Goal: Task Accomplishment & Management: Use online tool/utility

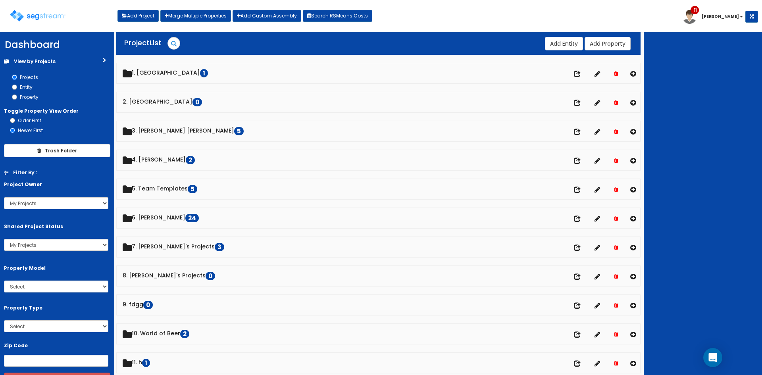
click at [721, 172] on div at bounding box center [703, 203] width 118 height 343
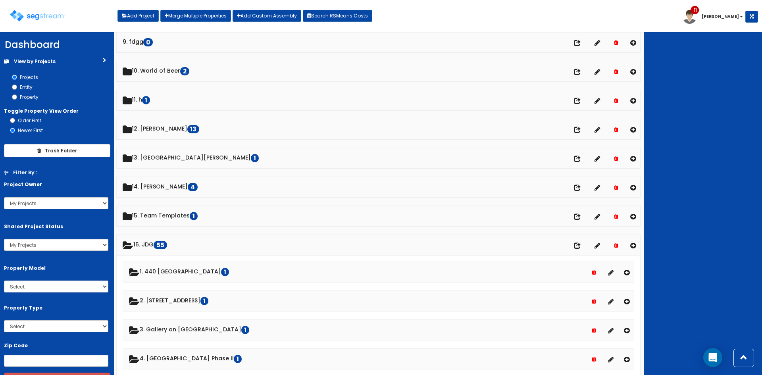
scroll to position [263, 0]
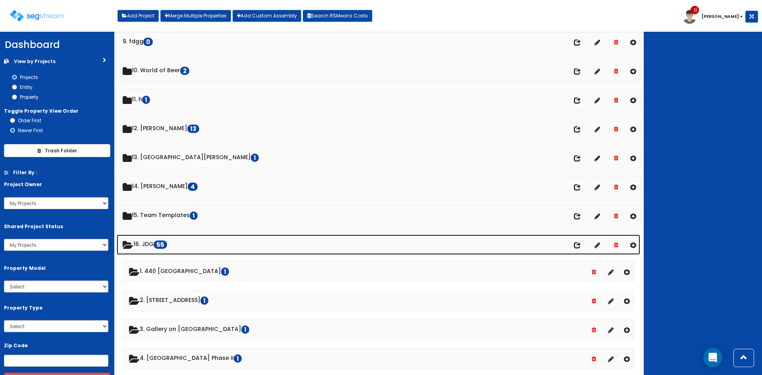
click at [155, 242] on link "16. JDG 55" at bounding box center [378, 244] width 523 height 20
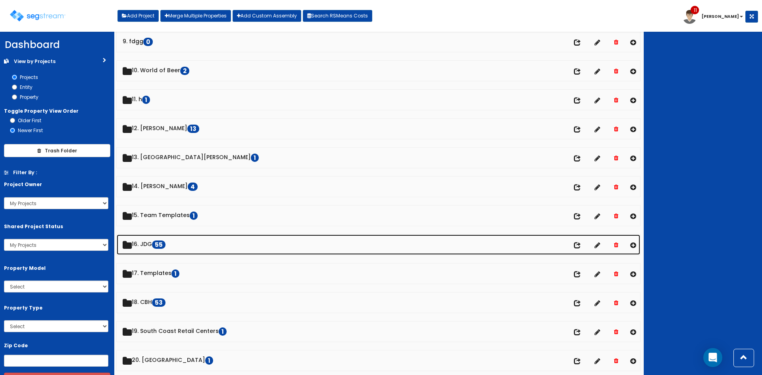
click at [155, 242] on link "16. JDG 55" at bounding box center [378, 244] width 523 height 20
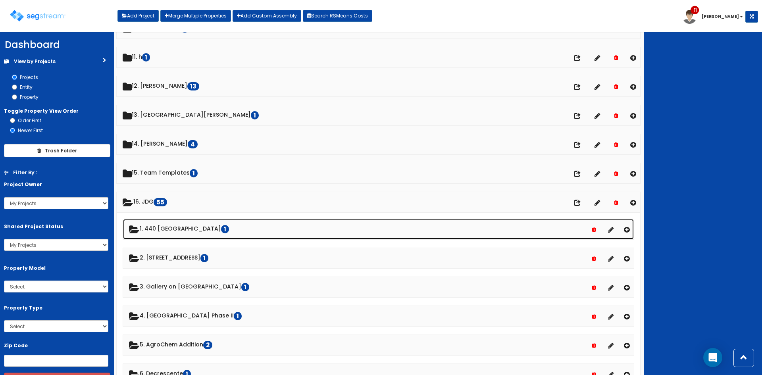
click at [181, 225] on link "1. 440 Old Hook 1" at bounding box center [378, 229] width 511 height 20
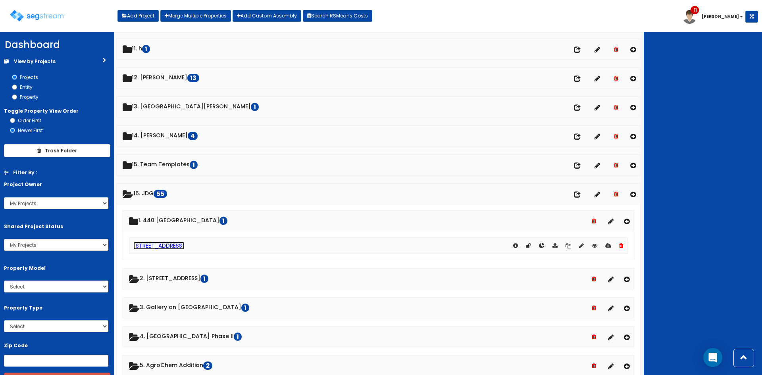
click at [178, 244] on link "[STREET_ADDRESS]" at bounding box center [158, 246] width 51 height 8
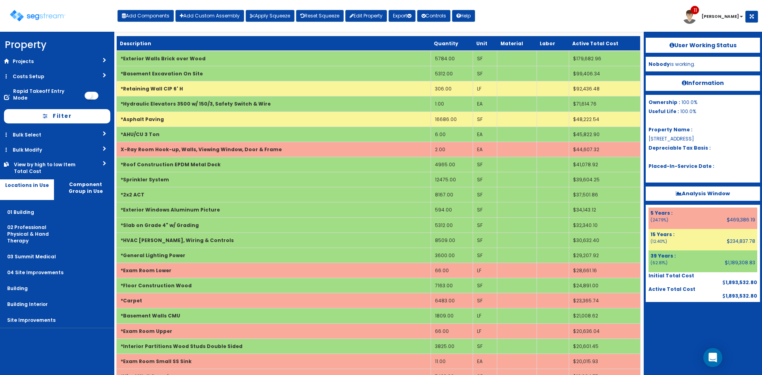
click at [147, 9] on div "Add Components Add Custom Assembly Apply Squeeze Reset Squeeze Edit Property Ex…" at bounding box center [295, 14] width 357 height 16
click at [160, 22] on div "Toggle navigation Add Components Add Custom Assembly Apply Squeeze Reset Squeez…" at bounding box center [381, 19] width 754 height 26
click at [159, 18] on button "Add Components" at bounding box center [145, 16] width 56 height 12
select select "39Y"
select select "default"
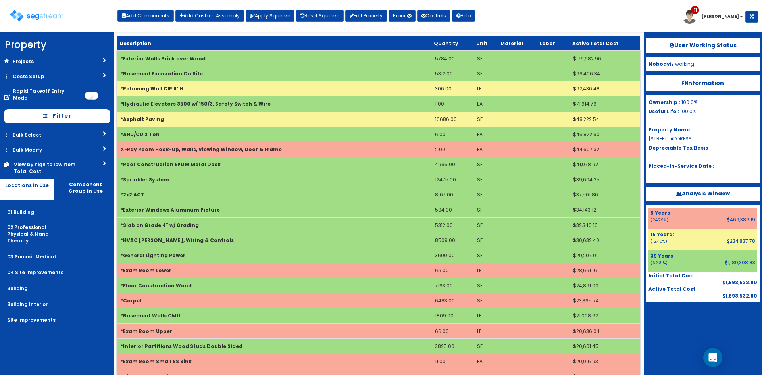
select select "4528"
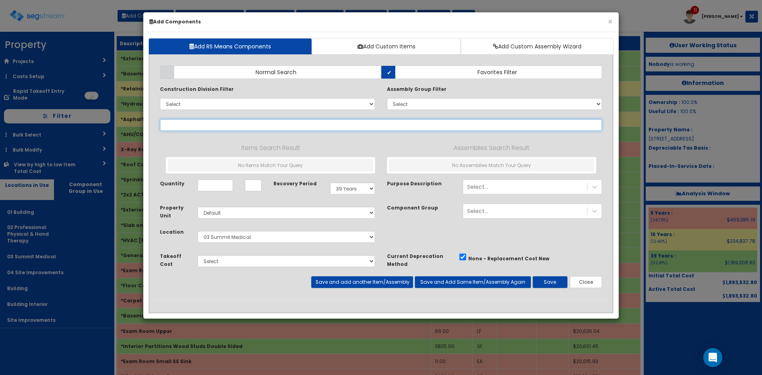
select select
click at [280, 77] on label "Normal Search" at bounding box center [270, 71] width 221 height 13
click at [0, 0] on input "Normal Search" at bounding box center [0, 0] width 0 height 0
click at [284, 125] on input "text" at bounding box center [381, 125] width 442 height 12
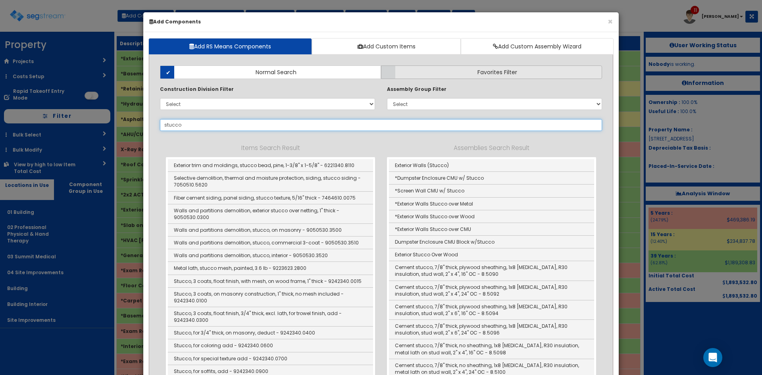
type input "stucco"
click at [409, 74] on label "Favorites Filter" at bounding box center [491, 71] width 221 height 13
click at [0, 0] on input "Favorites Filter" at bounding box center [0, 0] width 0 height 0
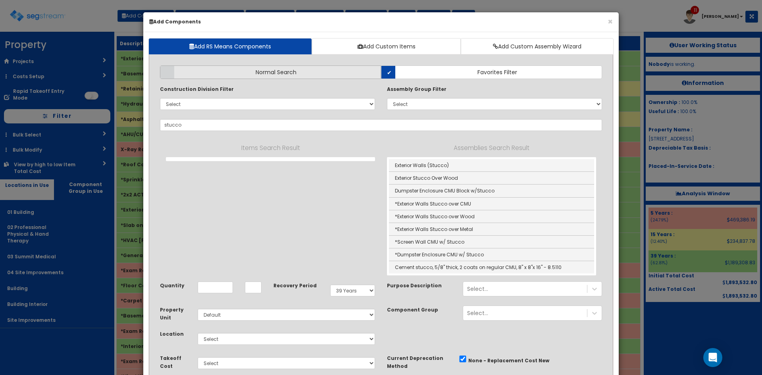
click at [342, 73] on label "Normal Search" at bounding box center [270, 71] width 221 height 13
click at [0, 0] on input "Normal Search" at bounding box center [0, 0] width 0 height 0
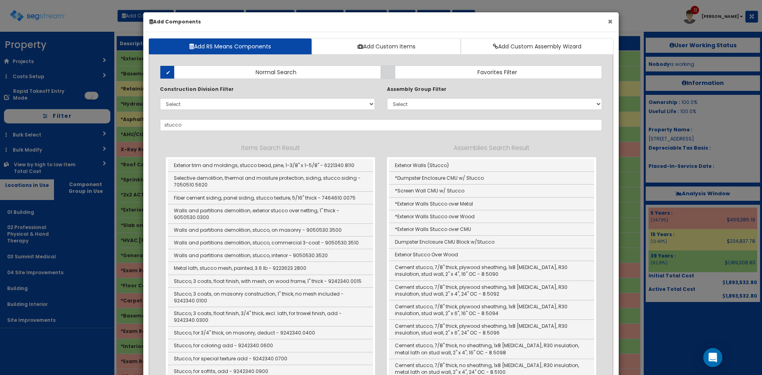
click at [609, 21] on button "×" at bounding box center [609, 21] width 5 height 8
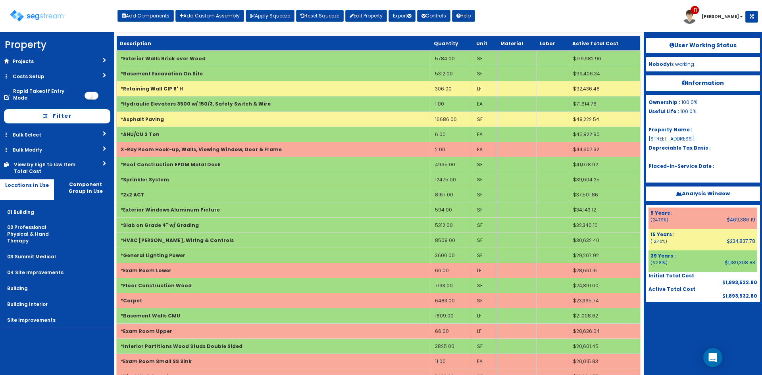
click at [609, 21] on div "Toggle navigation Add Components Add Custom Assembly Apply Squeeze Reset Squeez…" at bounding box center [381, 19] width 754 height 26
click at [534, 18] on div "Toggle navigation Add Components Add Custom Assembly Apply Squeeze Reset Squeez…" at bounding box center [381, 19] width 754 height 26
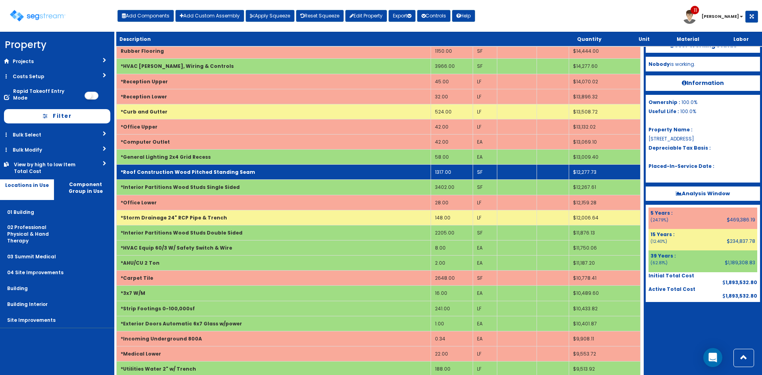
click at [329, 175] on td "*Roof Construction Wood Pitched Standing Seam" at bounding box center [274, 172] width 314 height 15
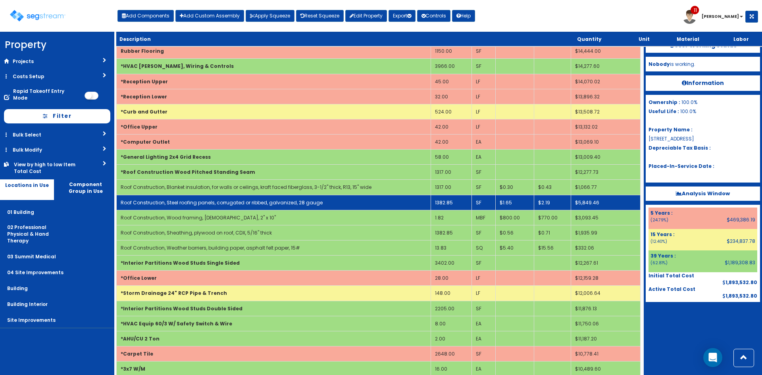
click at [444, 206] on td "1382.85" at bounding box center [450, 202] width 41 height 15
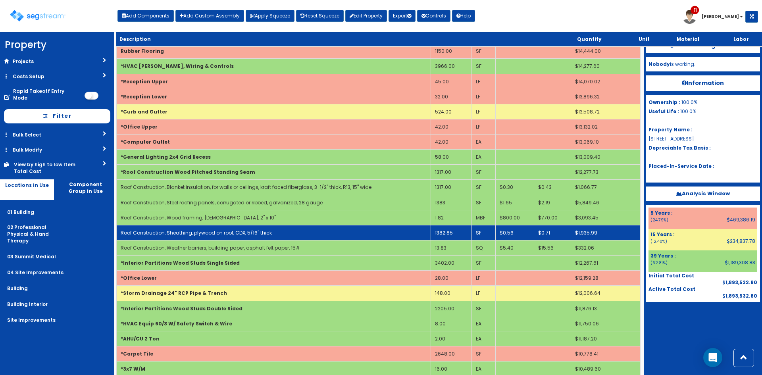
click at [448, 232] on td "1382.85" at bounding box center [450, 232] width 41 height 15
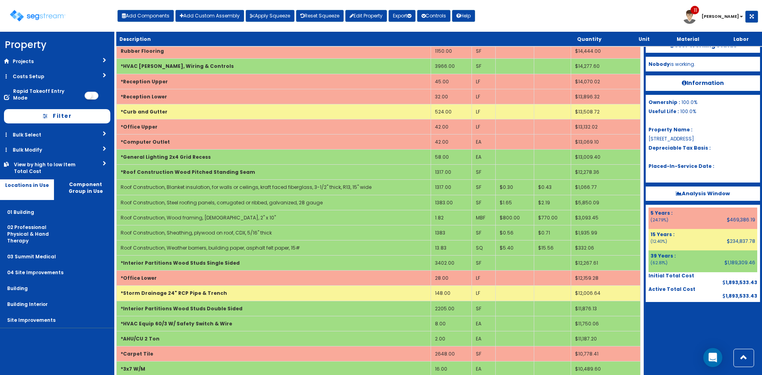
click at [659, 326] on div at bounding box center [703, 322] width 114 height 40
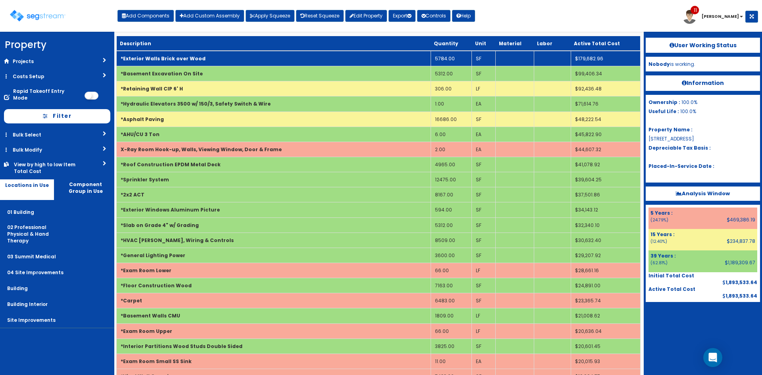
click at [249, 59] on td "*Exterior Walls Brick over Wood" at bounding box center [274, 58] width 314 height 15
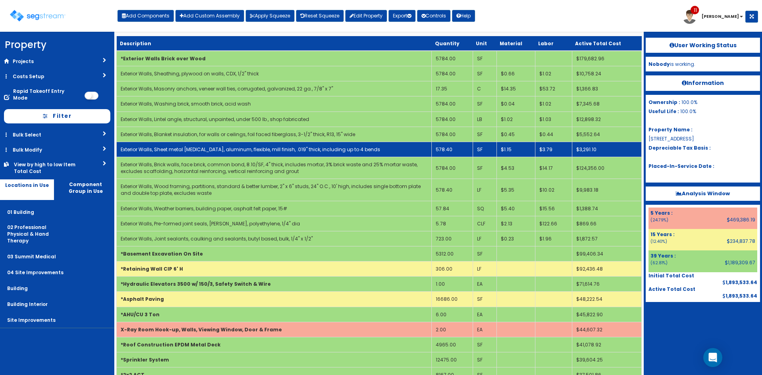
click at [459, 154] on td "578.40" at bounding box center [452, 149] width 41 height 15
click at [459, 153] on td "578.40" at bounding box center [452, 149] width 41 height 15
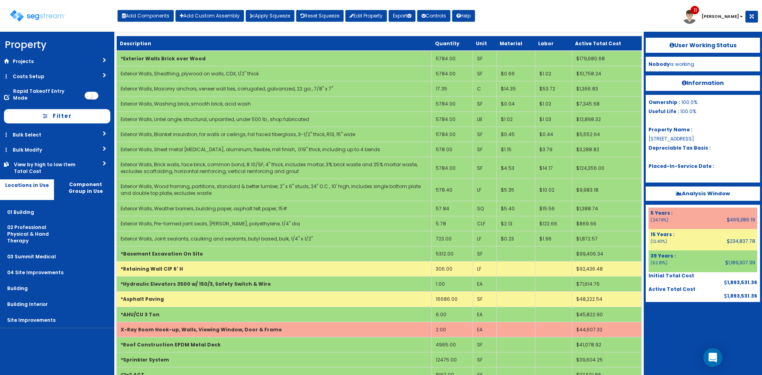
click at [540, 23] on div "Toggle navigation Add Components Add Custom Assembly Apply Squeeze Reset Squeez…" at bounding box center [381, 19] width 754 height 26
click at [523, 17] on div "Toggle navigation Add Components Add Custom Assembly Apply Squeeze Reset Squeez…" at bounding box center [381, 19] width 754 height 26
click at [161, 17] on button "Add Components" at bounding box center [145, 16] width 56 height 12
select select "4528"
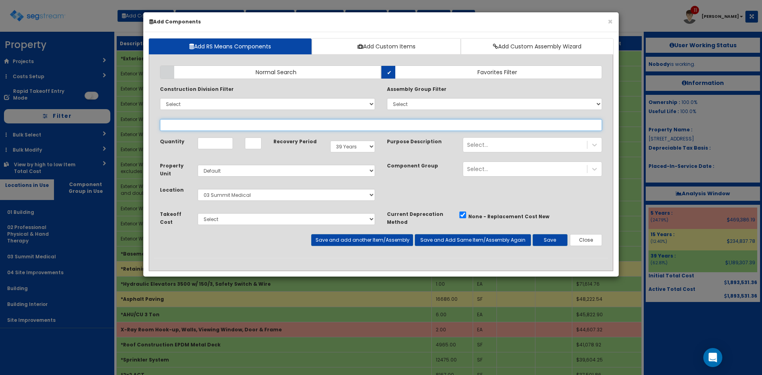
select select
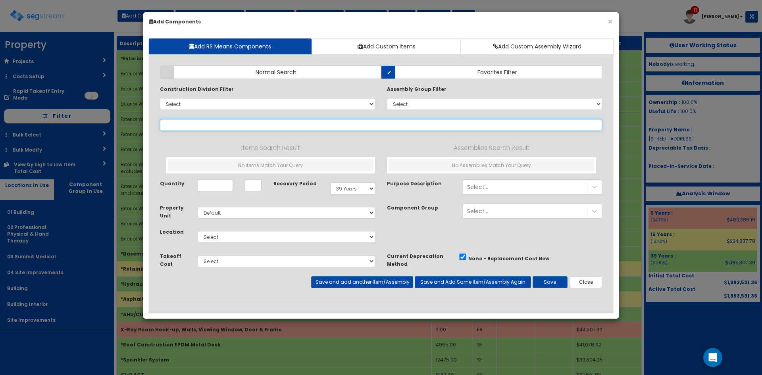
click at [278, 127] on input "text" at bounding box center [381, 125] width 442 height 12
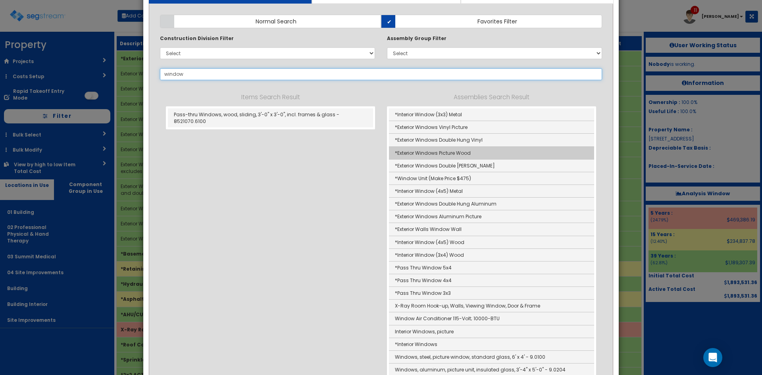
scroll to position [52, 0]
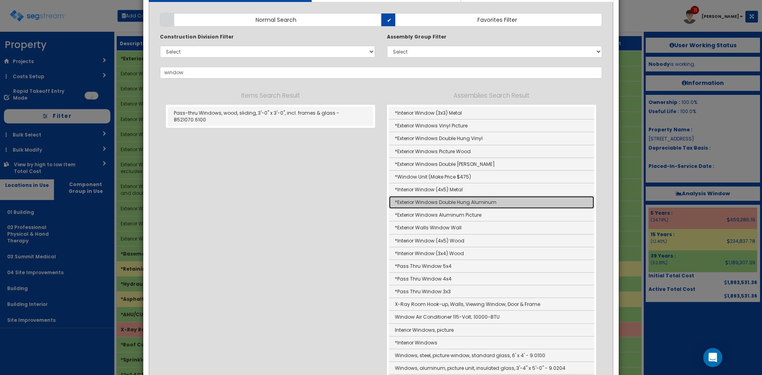
click at [480, 204] on link "*Exterior Windows Double Hung Aluminum" at bounding box center [491, 202] width 205 height 13
type input "*Exterior Windows Double Hung Aluminum"
type input "SF"
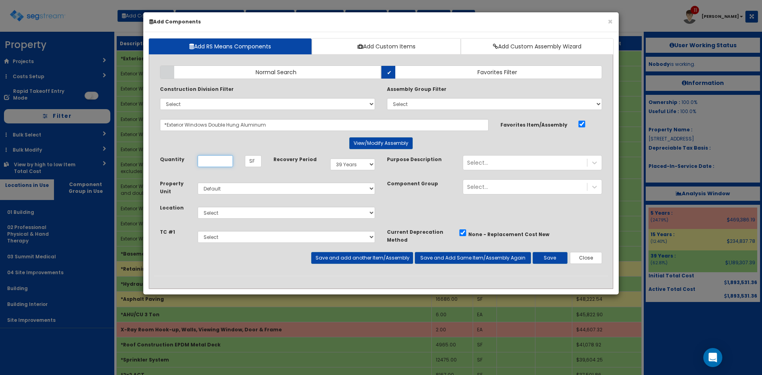
click at [221, 158] on input "Quantity" at bounding box center [215, 161] width 35 height 12
type input "576"
click at [267, 214] on select "Select 01 Building 02 Professional Physical & Hand Therapy 03 Summit Medical 04…" at bounding box center [286, 213] width 177 height 12
select select "702"
click at [198, 207] on select "Select 01 Building 02 Professional Physical & Hand Therapy 03 Summit Medical 04…" at bounding box center [286, 213] width 177 height 12
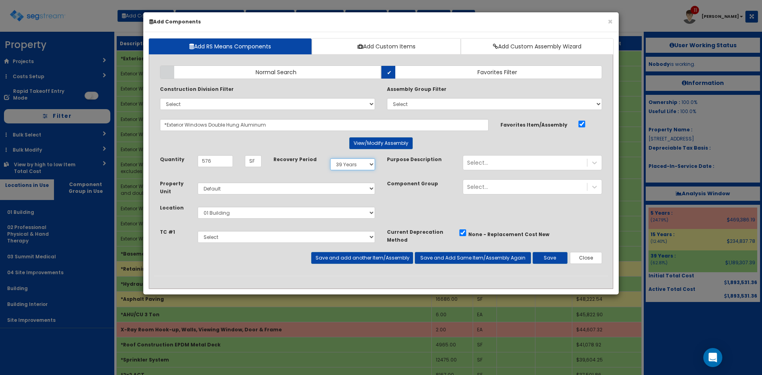
click at [346, 166] on select "Select 5 Years 7 Years 9 Years 10 Years 15 Years 15 Year QLI 15 Year QRP 15 Yea…" at bounding box center [352, 164] width 45 height 12
click at [394, 197] on div "Component Group Select..." at bounding box center [494, 189] width 227 height 21
click at [546, 259] on button "Save" at bounding box center [549, 258] width 35 height 12
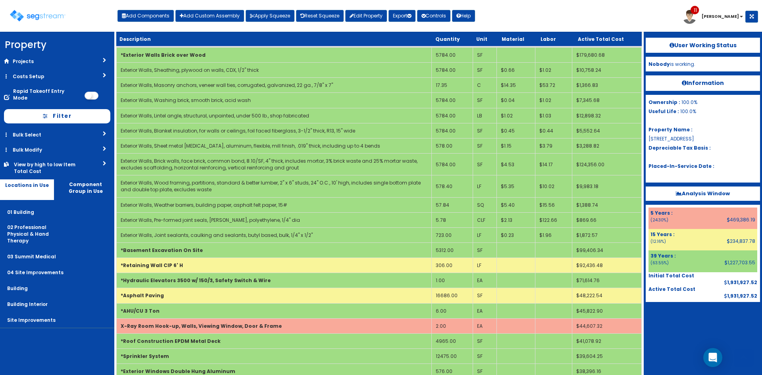
scroll to position [218, 0]
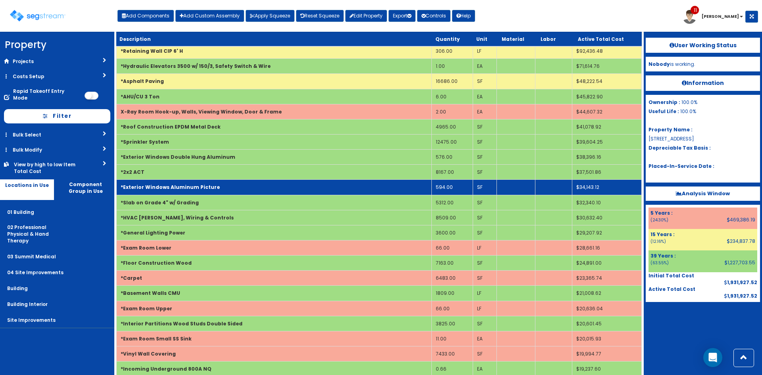
click at [448, 189] on td "594.00" at bounding box center [452, 187] width 41 height 15
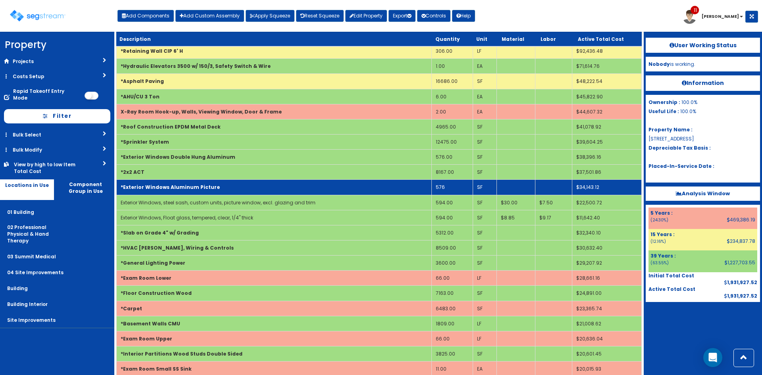
click at [259, 192] on td "*Exterior Windows Aluminum Picture" at bounding box center [274, 187] width 315 height 15
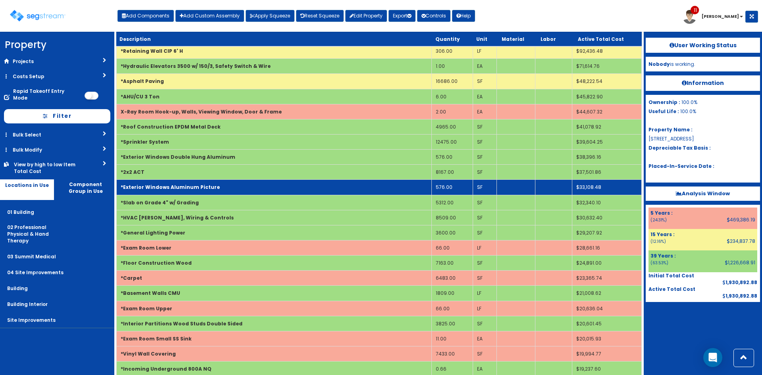
click at [260, 191] on td "*Exterior Windows Aluminum Picture" at bounding box center [274, 187] width 315 height 15
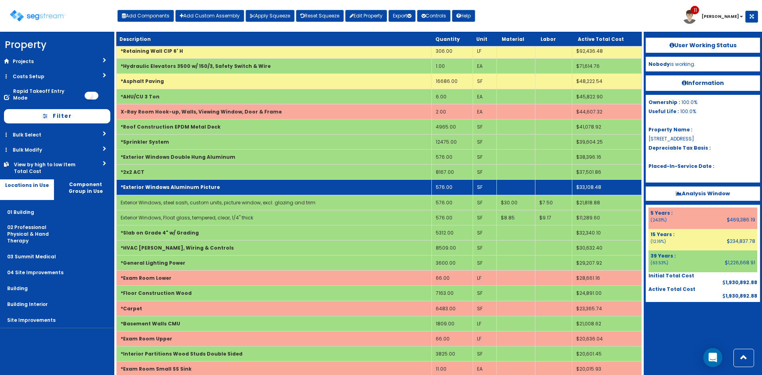
click at [260, 191] on td "*Exterior Windows Aluminum Picture" at bounding box center [274, 187] width 315 height 15
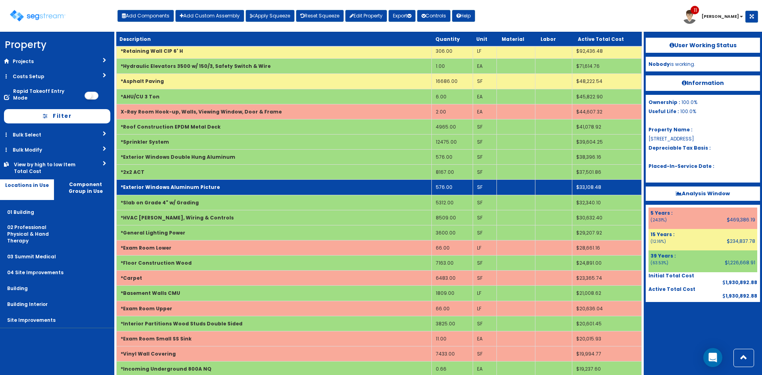
click at [460, 185] on td "576.00" at bounding box center [452, 187] width 41 height 15
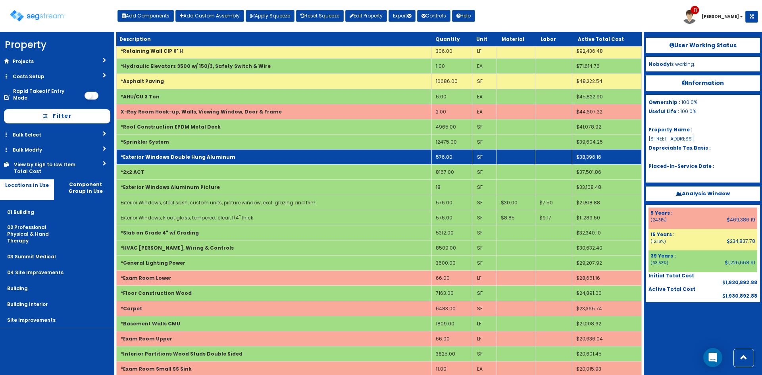
click at [307, 161] on td "*Exterior Windows Double Hung Aluminum" at bounding box center [274, 157] width 315 height 15
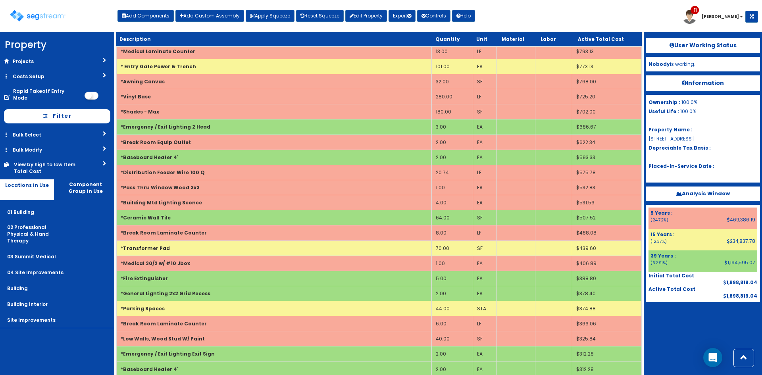
scroll to position [142, 0]
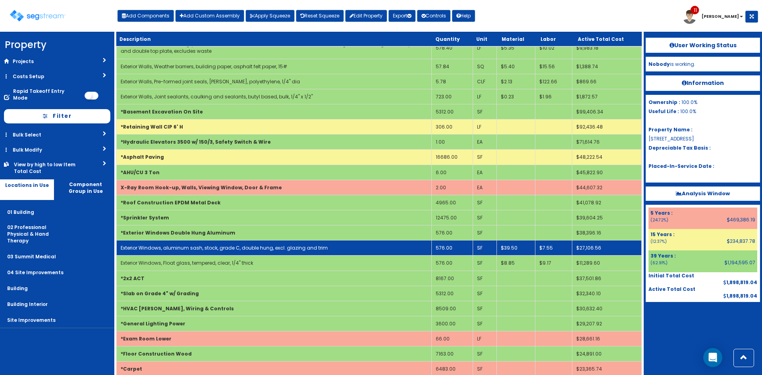
click at [298, 249] on link "Exterior Windows, aluminum sash, stock, grade C, double hung, excl. glazing and…" at bounding box center [224, 247] width 207 height 7
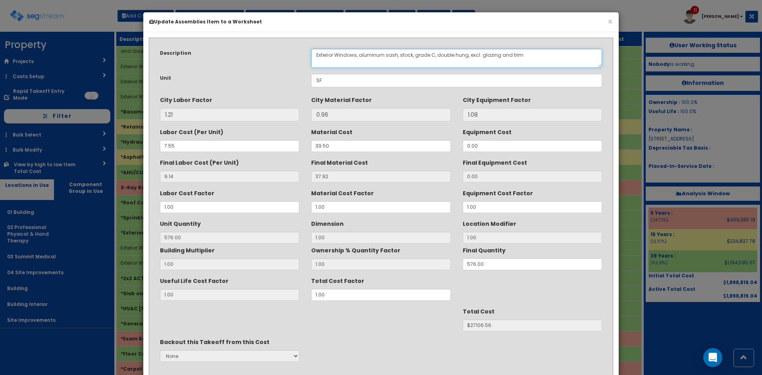
click at [444, 55] on textarea "Exterior Windows, aluminum sash, stock, grade C, double hung, excl. glazing and…" at bounding box center [456, 58] width 291 height 19
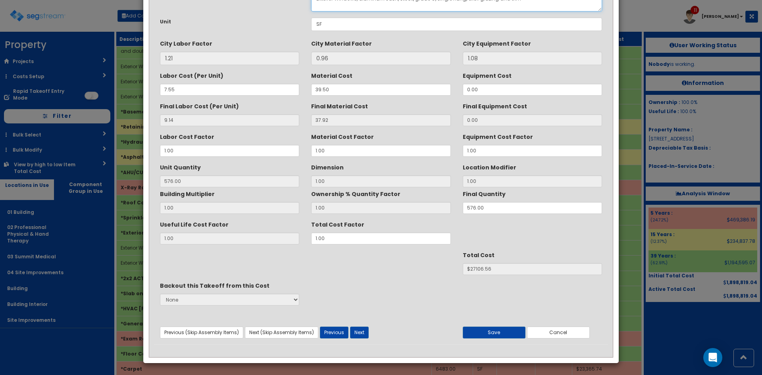
scroll to position [57, 0]
type textarea "Exterior Windows, aluminum sash, stock, grade C, single hung, excl. glazing and…"
click at [509, 335] on button "Save" at bounding box center [494, 332] width 63 height 12
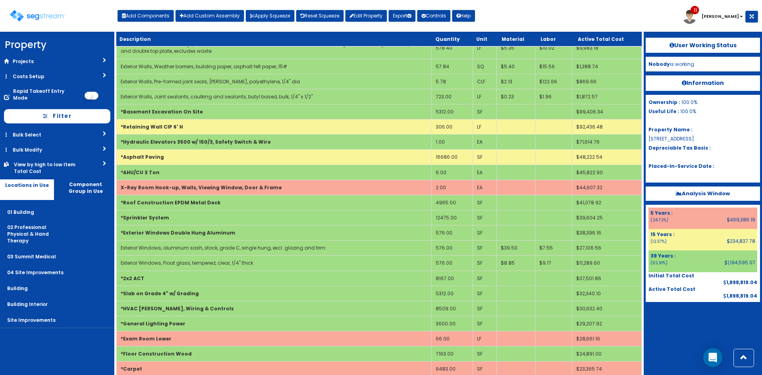
click at [675, 326] on div at bounding box center [703, 322] width 114 height 40
click at [152, 15] on button "Add Components" at bounding box center [145, 16] width 56 height 12
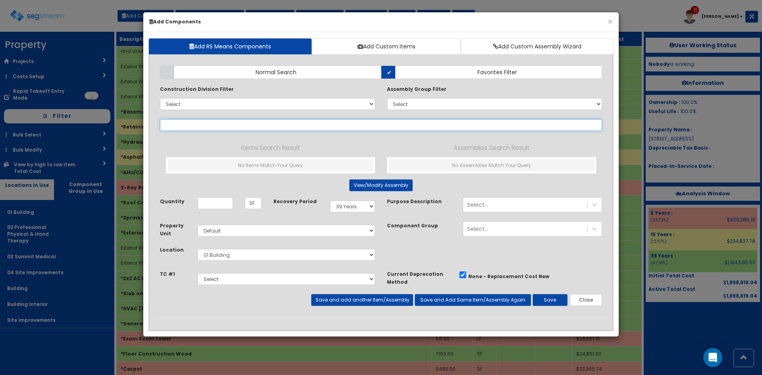
select select
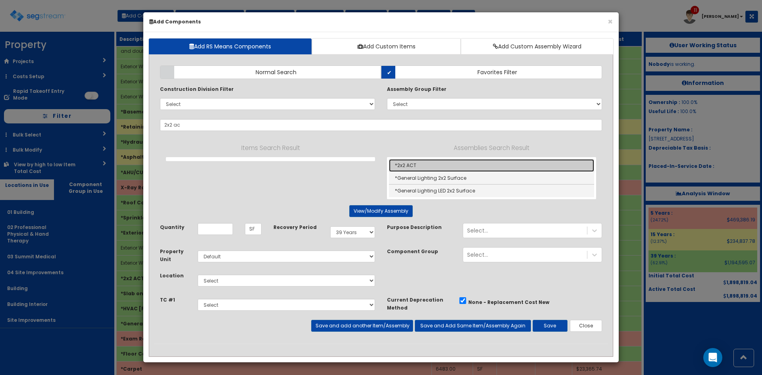
click at [417, 164] on link "*2x2 ACT" at bounding box center [491, 165] width 205 height 13
type input "*2x2 ACT"
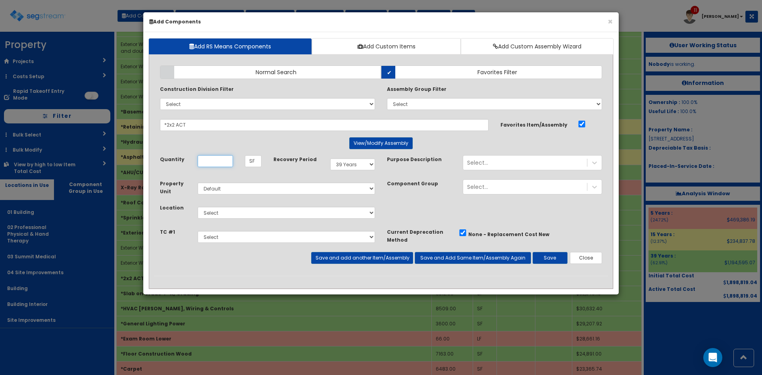
scroll to position [0, 0]
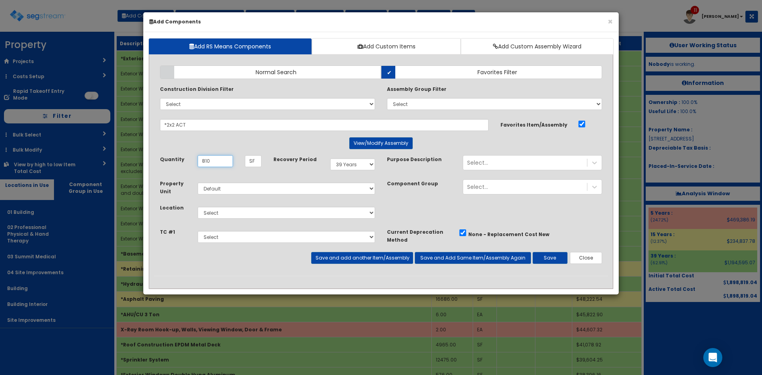
type input "810"
click at [244, 212] on select "Select 01 Building 02 Professional Physical & Hand Therapy 03 Summit Medical 04…" at bounding box center [286, 213] width 177 height 12
select select "702"
click at [198, 207] on select "Select 01 Building 02 Professional Physical & Hand Therapy 03 Summit Medical 04…" at bounding box center [286, 213] width 177 height 12
click at [405, 218] on div "Property Unit Select Default Location Select 01 Building" at bounding box center [381, 203] width 454 height 48
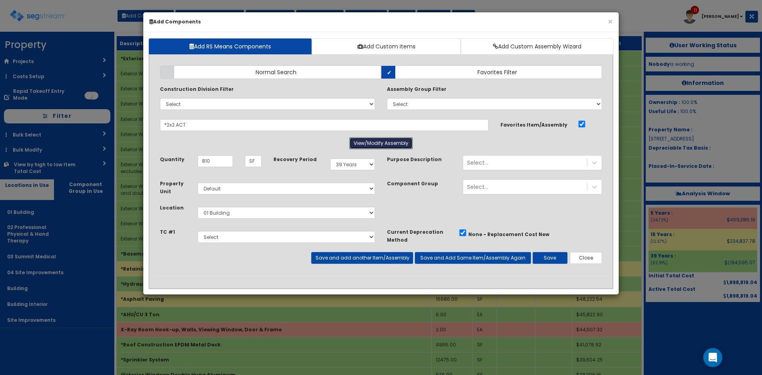
click at [371, 147] on button "View/Modify Assembly" at bounding box center [380, 143] width 63 height 12
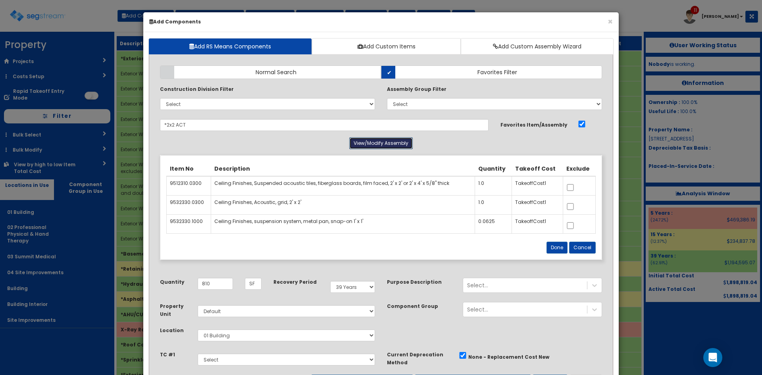
click at [371, 147] on button "View/Modify Assembly" at bounding box center [380, 143] width 63 height 12
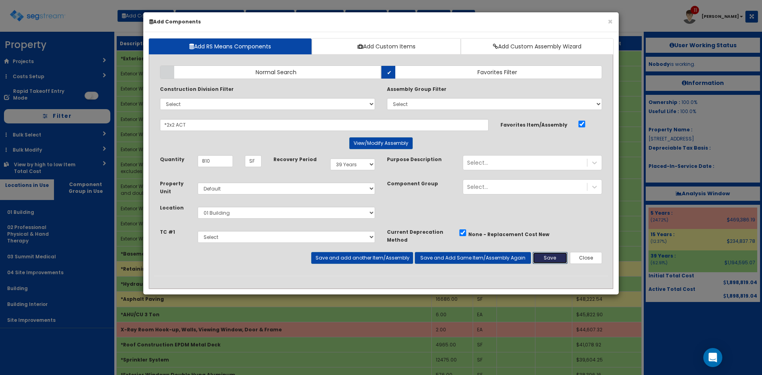
click at [547, 253] on button "Save" at bounding box center [549, 258] width 35 height 12
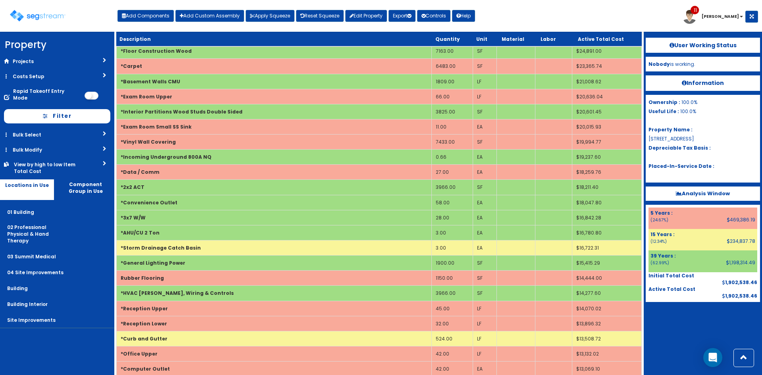
scroll to position [1716, 0]
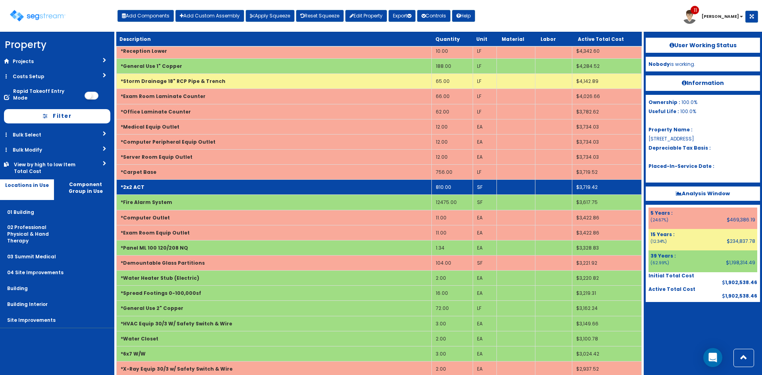
click at [161, 184] on td "*2x2 ACT" at bounding box center [274, 187] width 315 height 15
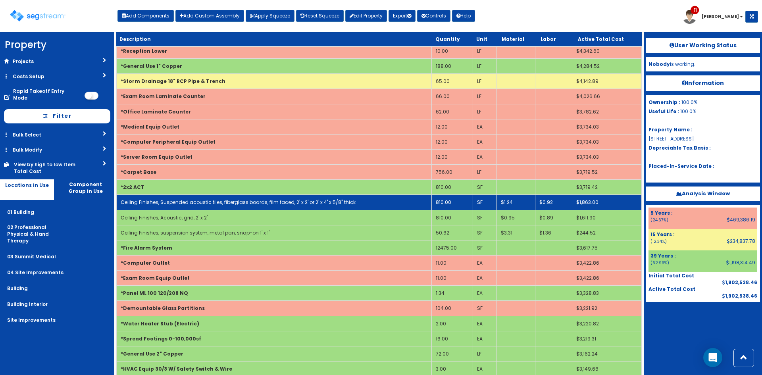
click at [223, 206] on link "Ceiling Finishes, Suspended acoustic tiles, fiberglass boards, film faced, 2' x…" at bounding box center [238, 202] width 235 height 7
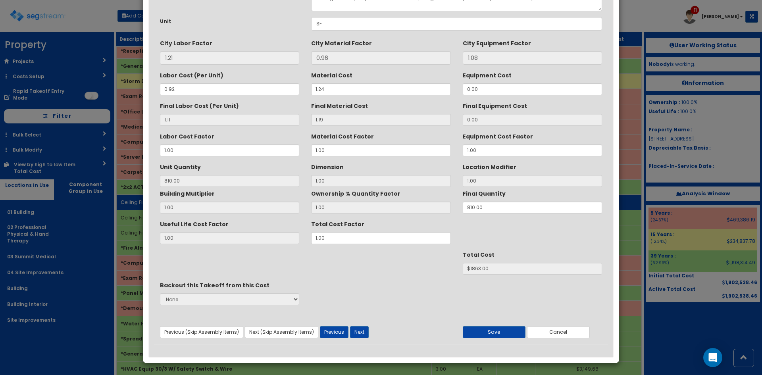
scroll to position [0, 0]
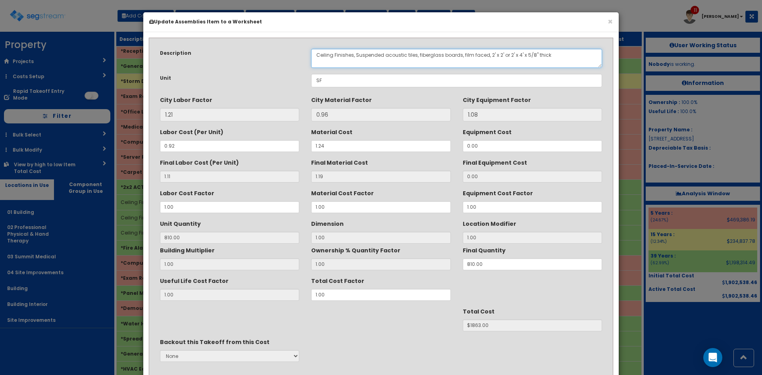
click at [316, 56] on textarea "Ceiling Finishes, Suspended acoustic tiles, fiberglass boards, film faced, 2' x…" at bounding box center [456, 58] width 291 height 19
drag, startPoint x: 336, startPoint y: 56, endPoint x: 270, endPoint y: 53, distance: 65.5
click at [270, 53] on div "Description Ceiling Finishes, Suspended acoustic tiles, fiberglass boards, film…" at bounding box center [381, 58] width 454 height 19
drag, startPoint x: 337, startPoint y: 54, endPoint x: 302, endPoint y: 57, distance: 35.0
click at [302, 57] on div "Description Ceiling Finishes, Suspended acoustic tiles, fiberglass boards, film…" at bounding box center [381, 58] width 454 height 19
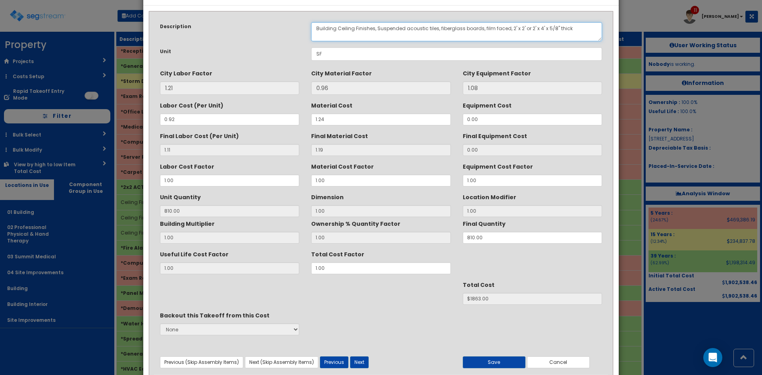
scroll to position [57, 0]
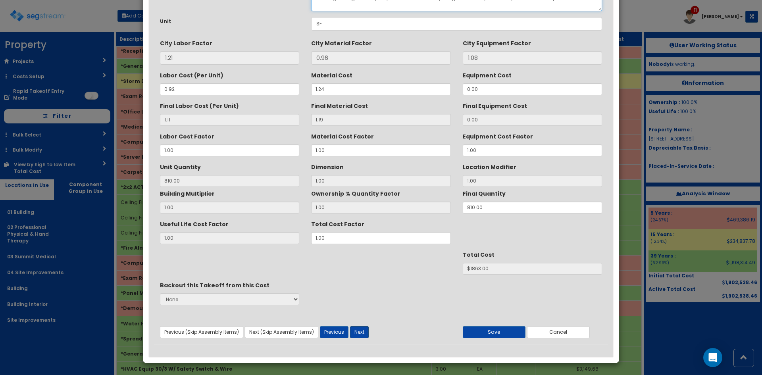
type textarea "Building Ceiling Finishes, Suspended acoustic tiles, fiberglass boards, film fa…"
click at [358, 329] on button "Next" at bounding box center [359, 332] width 19 height 12
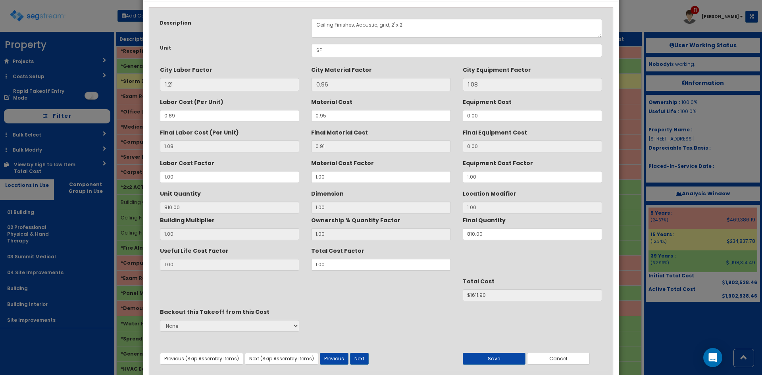
scroll to position [0, 0]
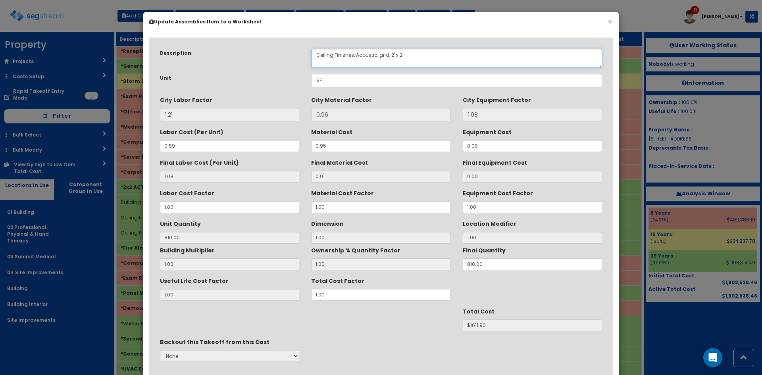
click at [315, 56] on textarea "Ceiling Finishes, Acoustic, grid, 2' x 2'" at bounding box center [456, 58] width 291 height 19
paste textarea "Building"
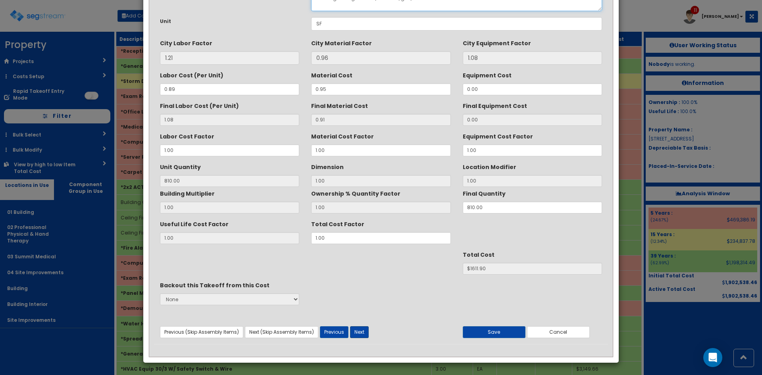
type textarea "Building Ceiling Finishes, Acoustic, grid, 2' x 2'"
click at [365, 337] on button "Next" at bounding box center [359, 332] width 19 height 12
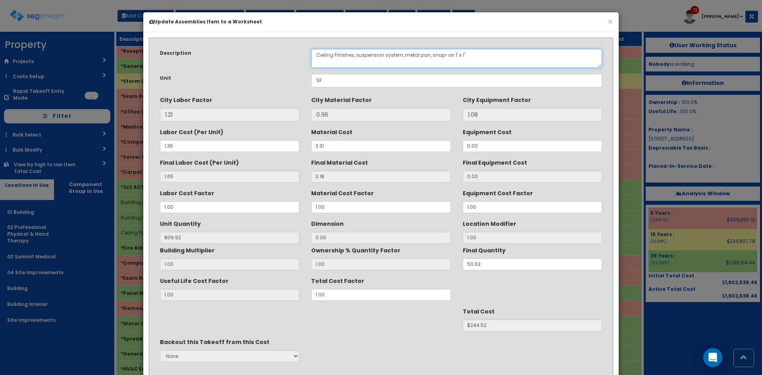
click at [314, 55] on textarea "Ceiling Finishes, suspension system, metal pan, snap-on 1' x 1'" at bounding box center [456, 58] width 291 height 19
paste textarea "Building"
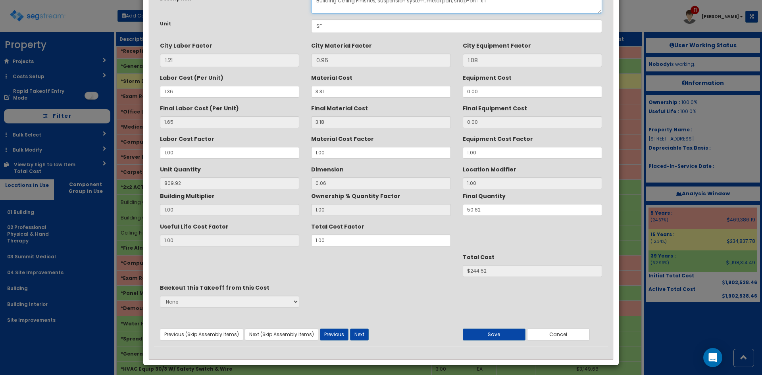
scroll to position [57, 0]
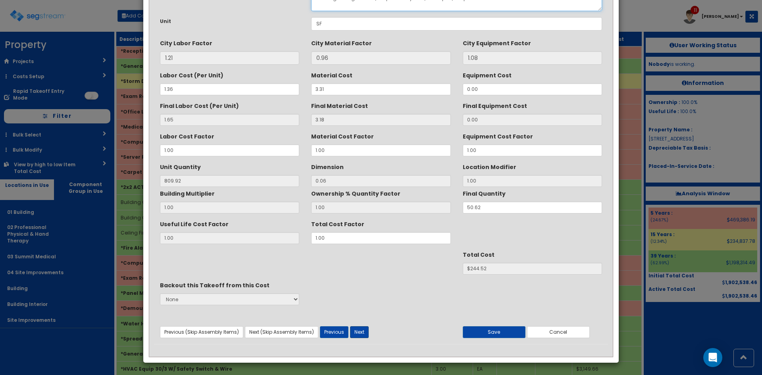
type textarea "Building Ceiling Finishes, suspension system, metal pan, snap-on 1' x 1'"
click at [358, 333] on button "Next" at bounding box center [359, 332] width 19 height 12
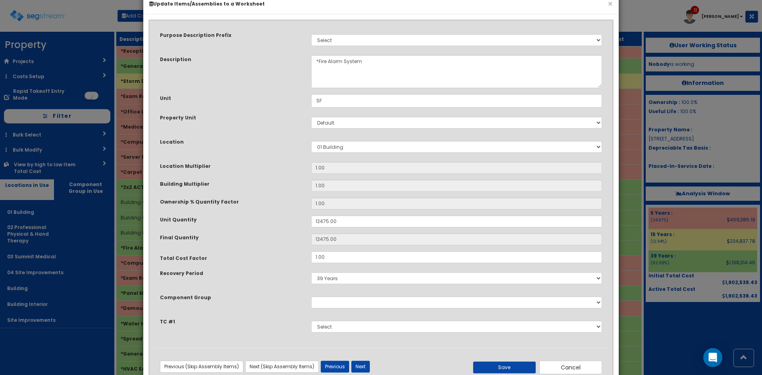
scroll to position [42, 0]
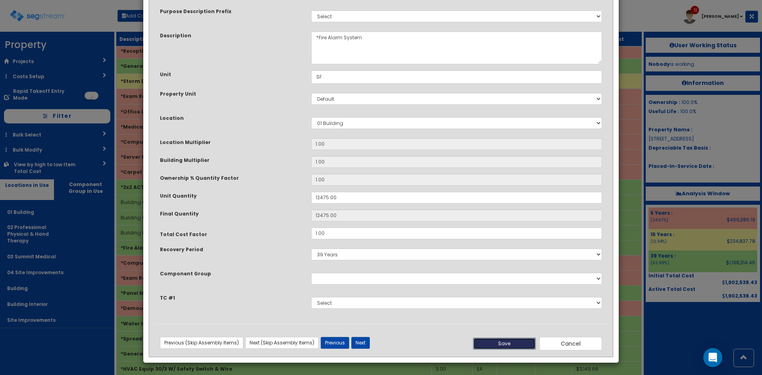
click at [505, 344] on button "Save" at bounding box center [504, 344] width 63 height 12
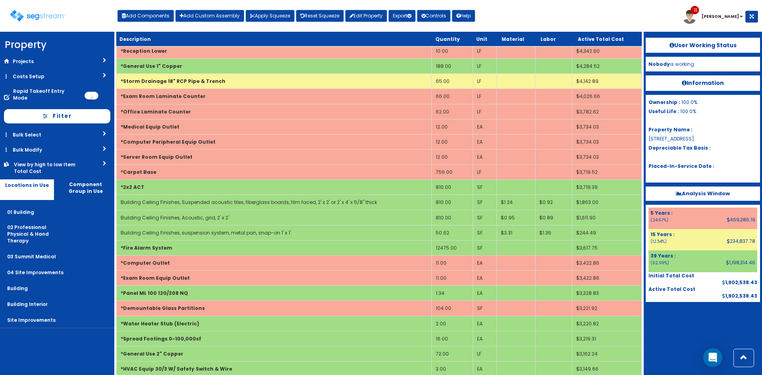
click at [494, 19] on div "Toggle navigation Add Components Add Custom Assembly Apply Squeeze Reset Squeez…" at bounding box center [381, 19] width 754 height 26
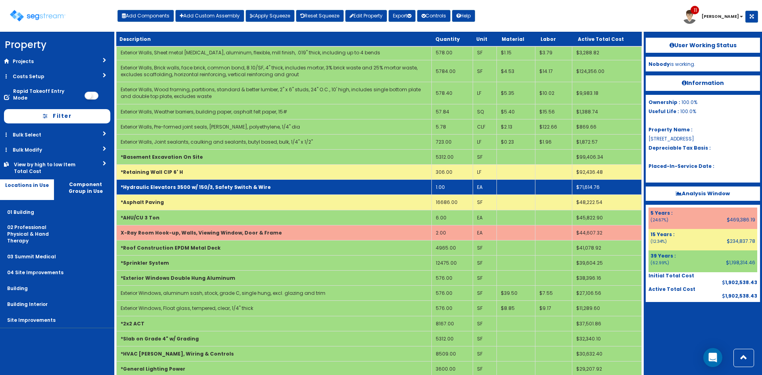
click at [267, 184] on td "*Hydraulic Elevators 3500 w/ 150/3, Safety Switch & Wire" at bounding box center [274, 187] width 315 height 15
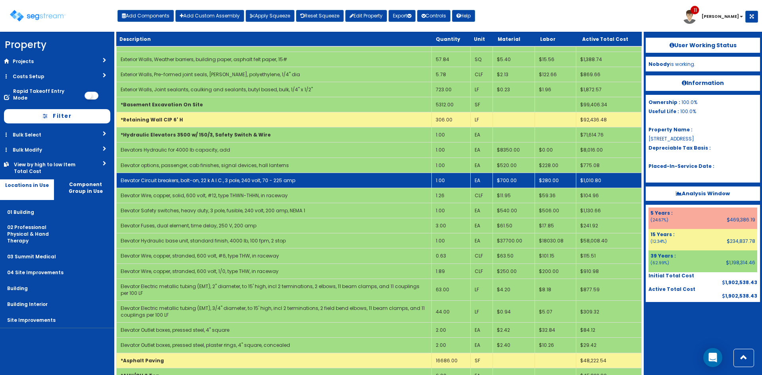
scroll to position [150, 0]
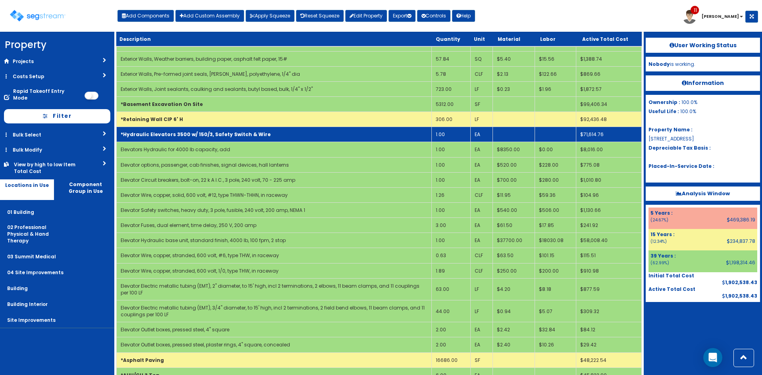
click at [234, 131] on b "*Hydraulic Elevators 3500 w/ 150/3, Safety Switch & Wire" at bounding box center [196, 134] width 150 height 7
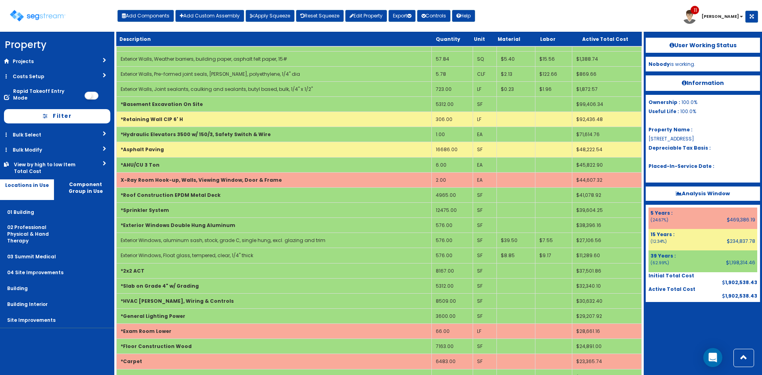
scroll to position [974, 0]
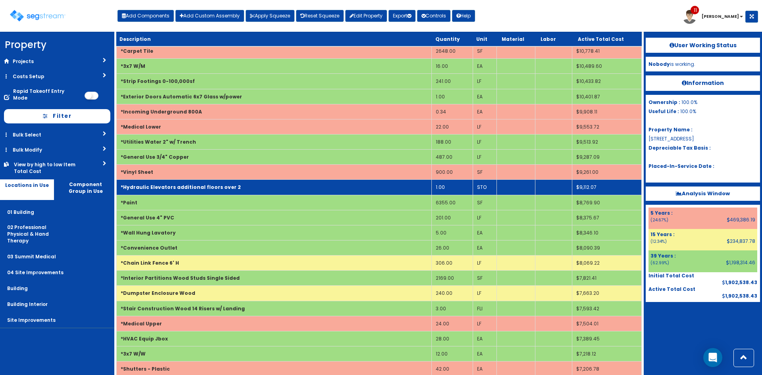
click at [235, 192] on td "*Hydraulic Elevators additional floors over 2" at bounding box center [274, 187] width 315 height 15
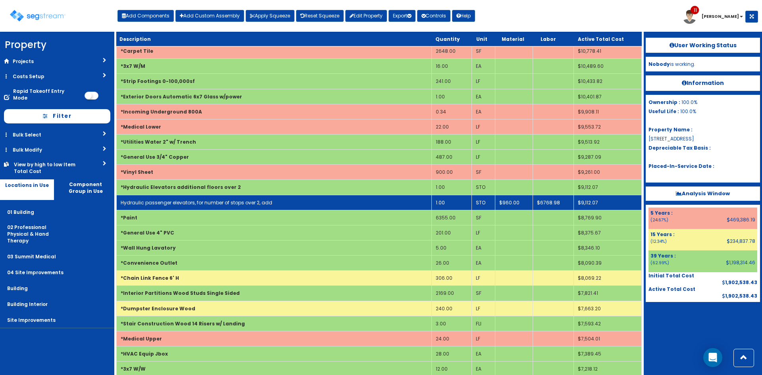
click at [232, 204] on link "Hydraulic passenger elevators, for number of stops over 2, add" at bounding box center [197, 202] width 152 height 7
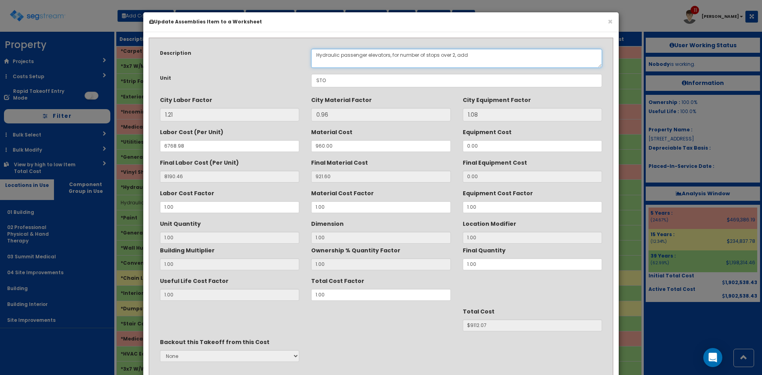
click at [316, 56] on textarea "Hydraulic passenger elevators, for number of stops over 2, add" at bounding box center [456, 58] width 291 height 19
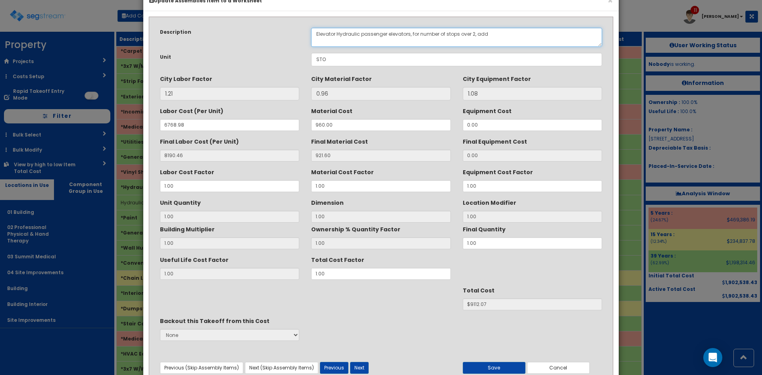
scroll to position [57, 0]
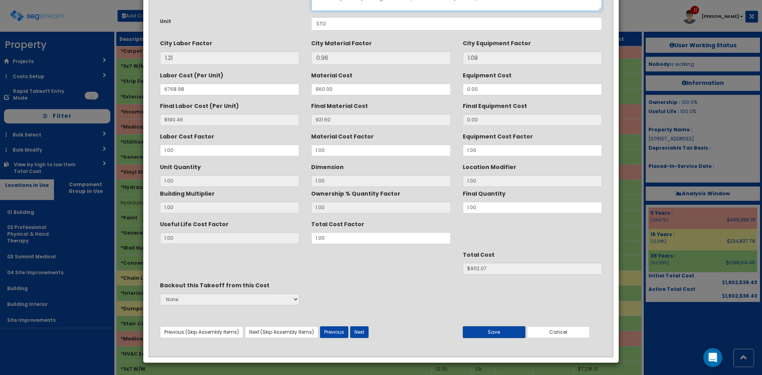
type textarea "Elevator Hydraulic passenger elevators, for number of stops over 2, add"
click at [508, 329] on button "Save" at bounding box center [494, 332] width 63 height 12
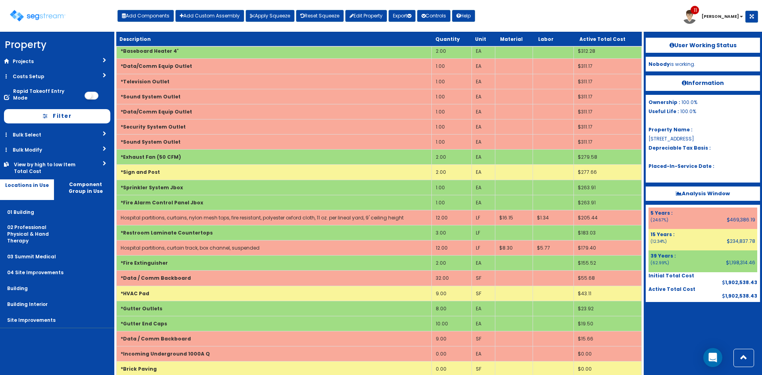
scroll to position [172, 0]
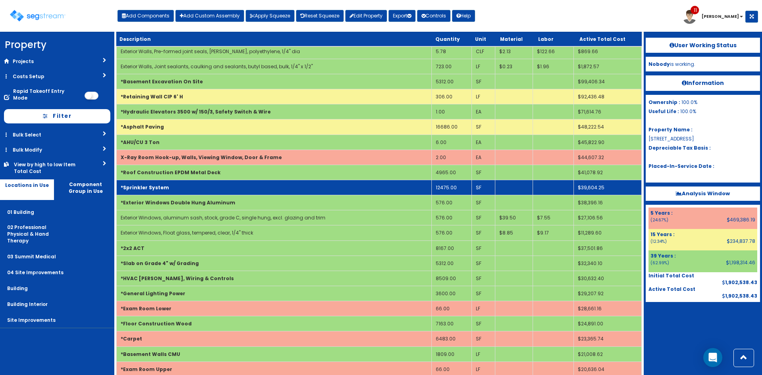
click at [233, 187] on td "*Sprinkler System" at bounding box center [274, 187] width 315 height 15
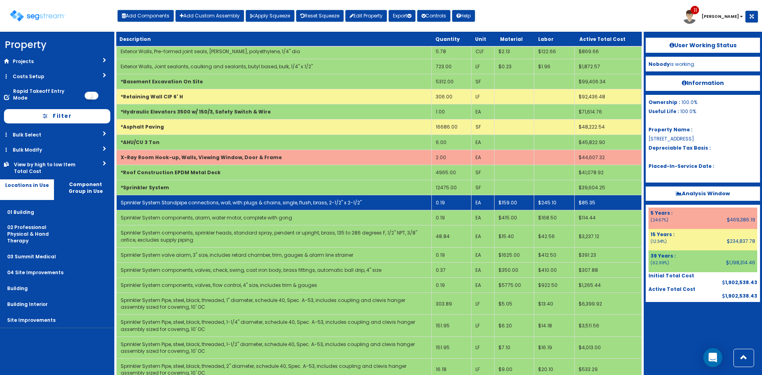
click at [440, 202] on td "0.19" at bounding box center [452, 202] width 40 height 15
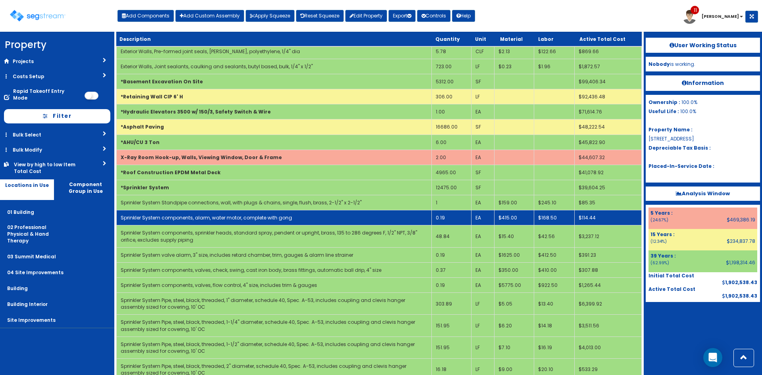
click at [454, 216] on td "0.19" at bounding box center [452, 217] width 40 height 15
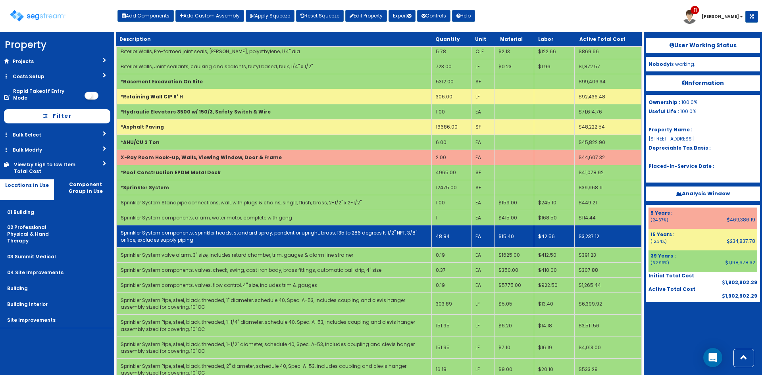
click at [455, 238] on td "48.84" at bounding box center [452, 236] width 40 height 22
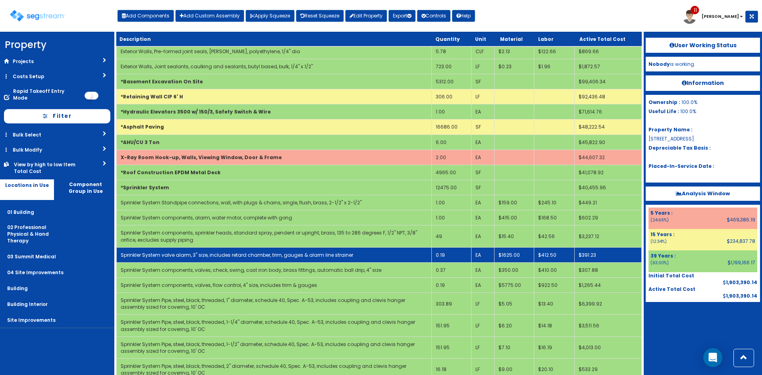
click at [459, 255] on td "0.19" at bounding box center [452, 254] width 40 height 15
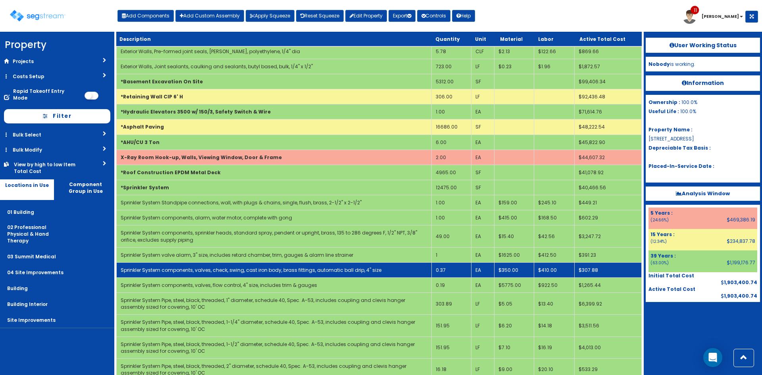
click at [463, 267] on td "0.37" at bounding box center [452, 269] width 40 height 15
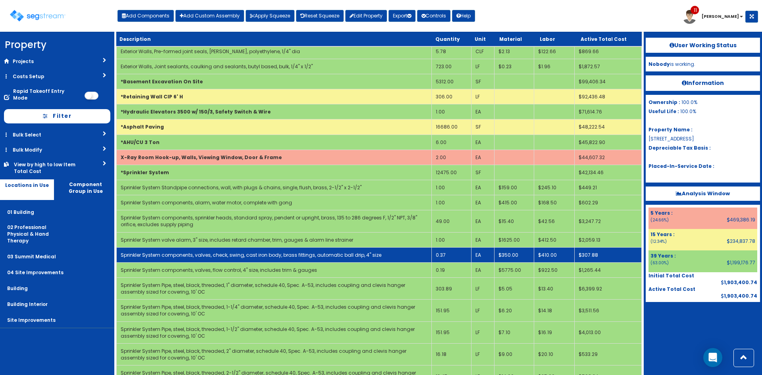
scroll to position [157, 0]
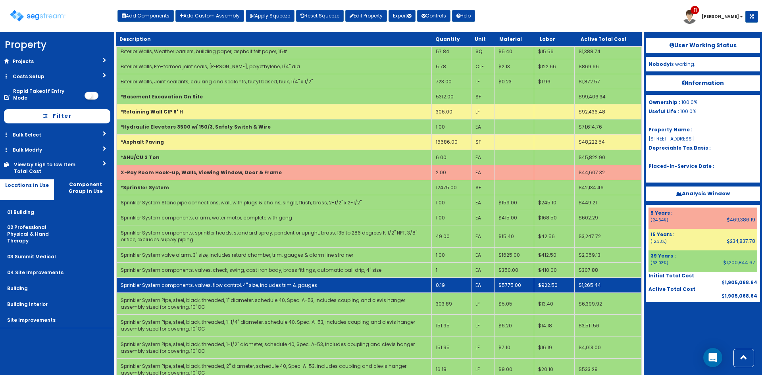
click at [457, 281] on td "0.19" at bounding box center [452, 284] width 40 height 15
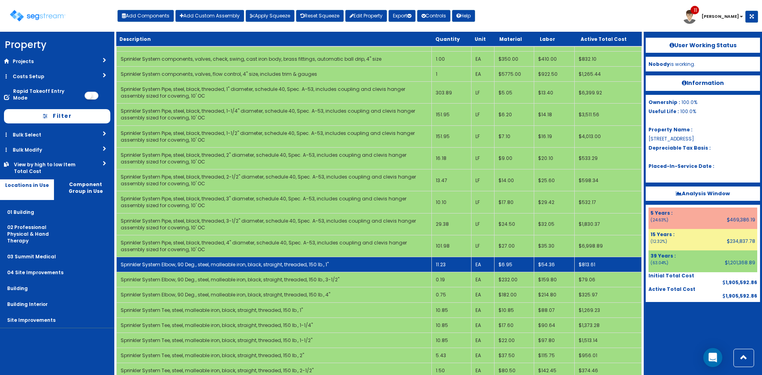
scroll to position [369, 0]
click at [455, 265] on td "11.23" at bounding box center [452, 264] width 40 height 15
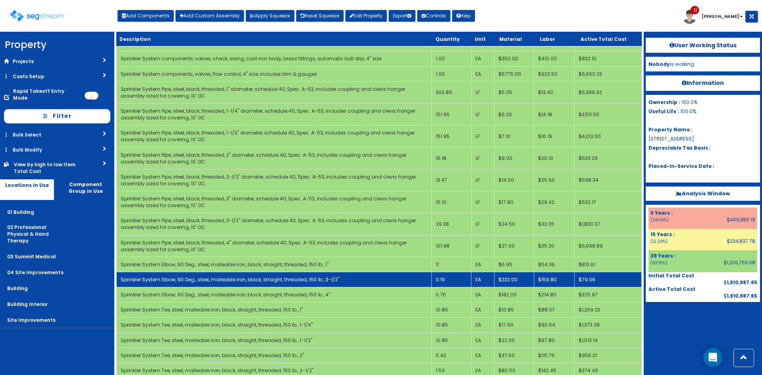
click at [458, 282] on td "0.19" at bounding box center [452, 279] width 40 height 15
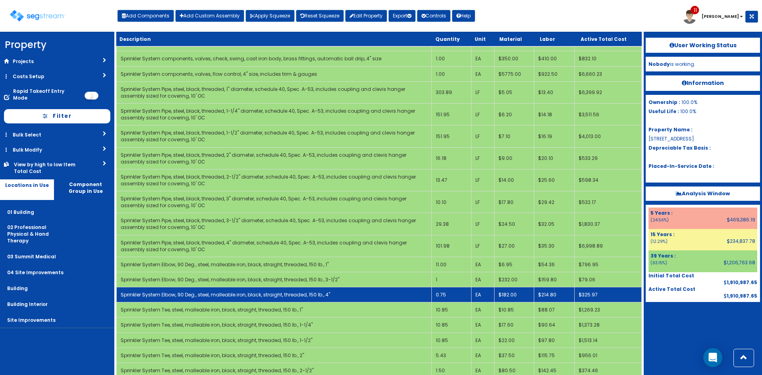
click at [458, 293] on td "0.75" at bounding box center [452, 294] width 40 height 15
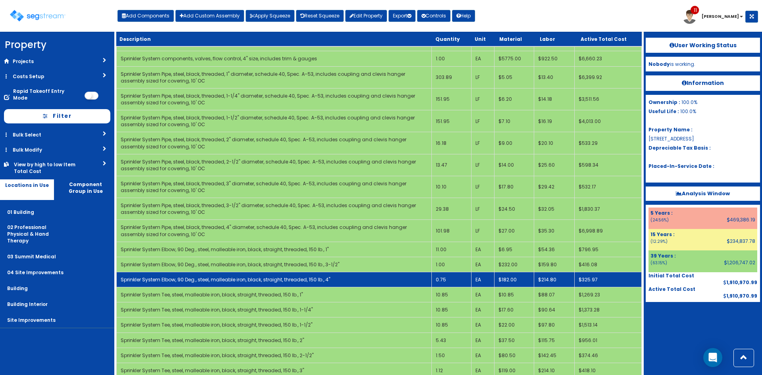
scroll to position [323, 0]
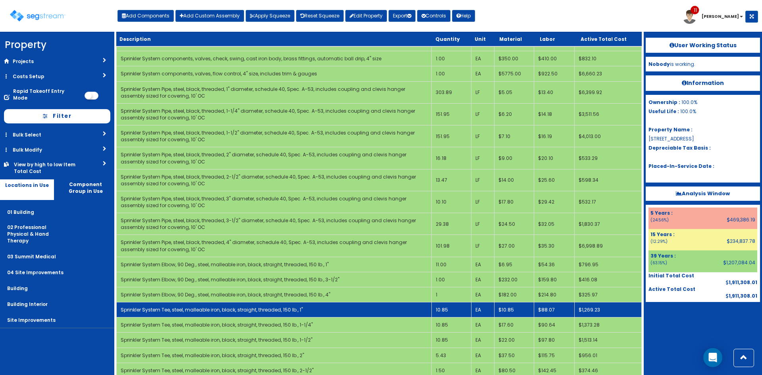
click at [461, 310] on td "10.85" at bounding box center [452, 309] width 40 height 15
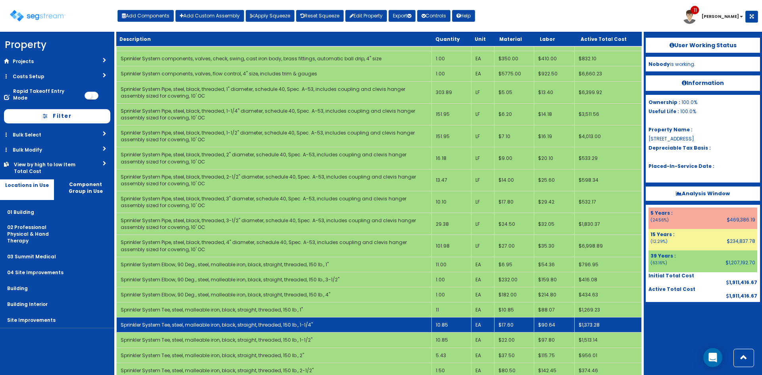
click at [464, 322] on td "10.85" at bounding box center [452, 324] width 40 height 15
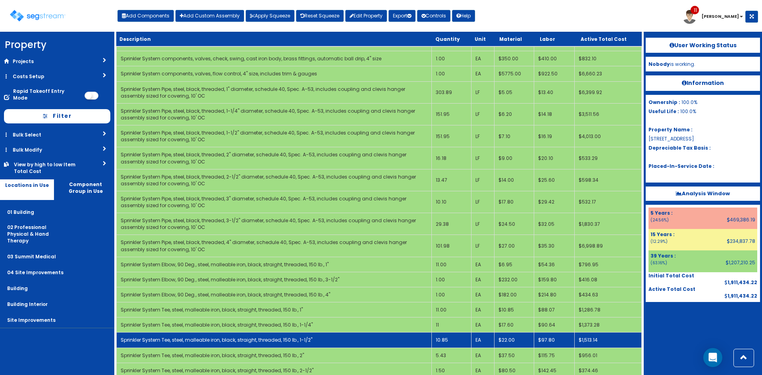
click at [461, 334] on td "10.85" at bounding box center [452, 339] width 40 height 15
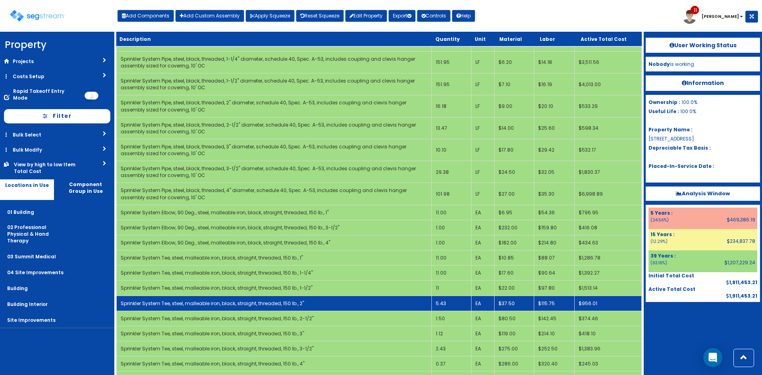
click at [455, 304] on td "5.43" at bounding box center [452, 303] width 40 height 15
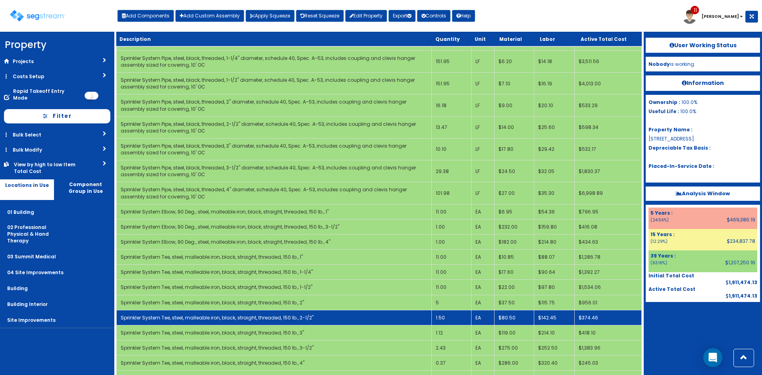
click at [450, 315] on td "1.50" at bounding box center [452, 317] width 40 height 15
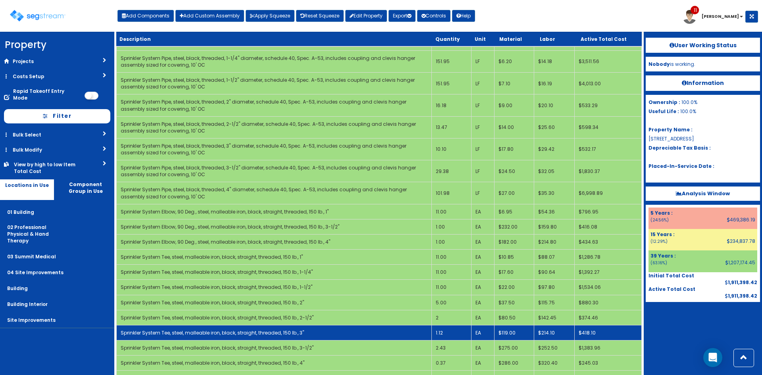
click at [450, 329] on td "1.12" at bounding box center [452, 332] width 40 height 15
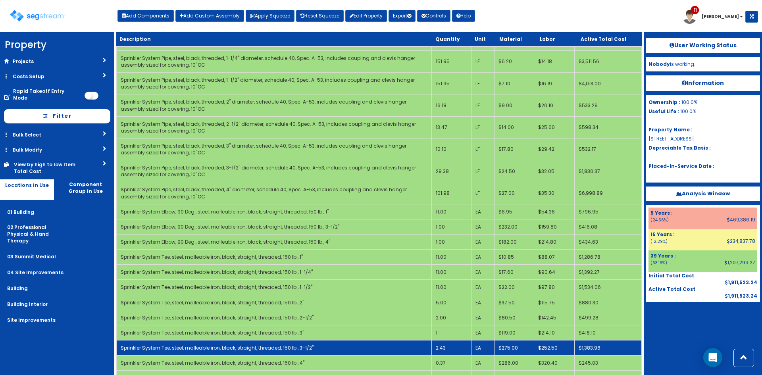
click at [448, 346] on td "2.43" at bounding box center [452, 347] width 40 height 15
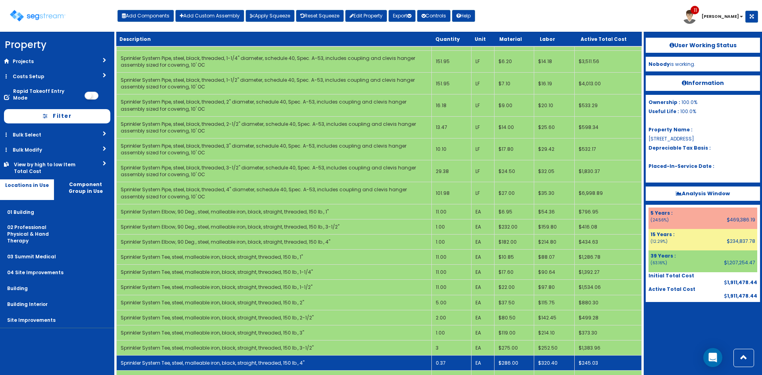
click at [449, 359] on td "0.37" at bounding box center [452, 363] width 40 height 15
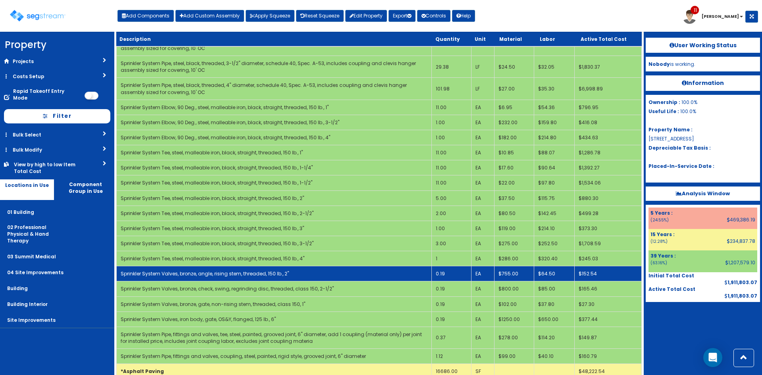
scroll to position [481, 0]
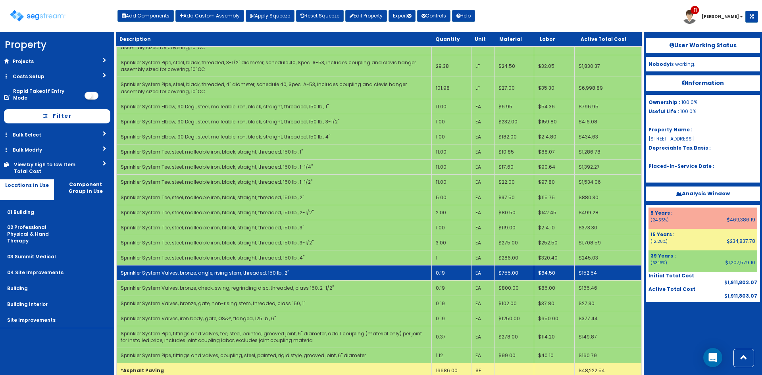
click at [454, 275] on td "0.19" at bounding box center [452, 272] width 40 height 15
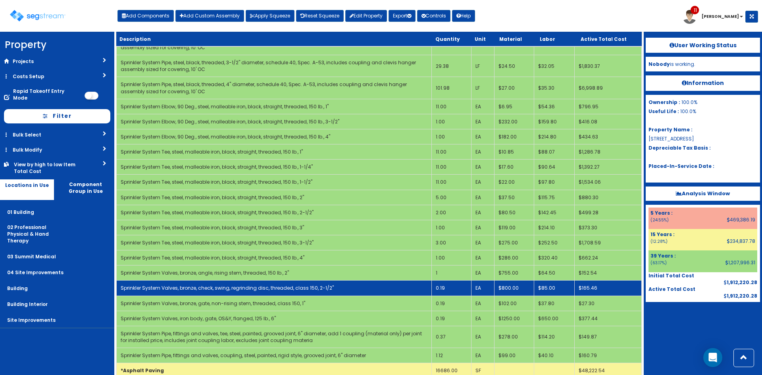
click at [449, 288] on td "0.19" at bounding box center [452, 288] width 40 height 15
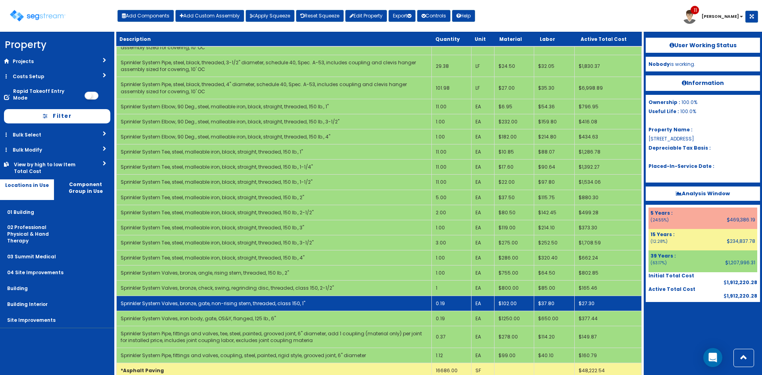
click at [451, 306] on td "0.19" at bounding box center [452, 303] width 40 height 15
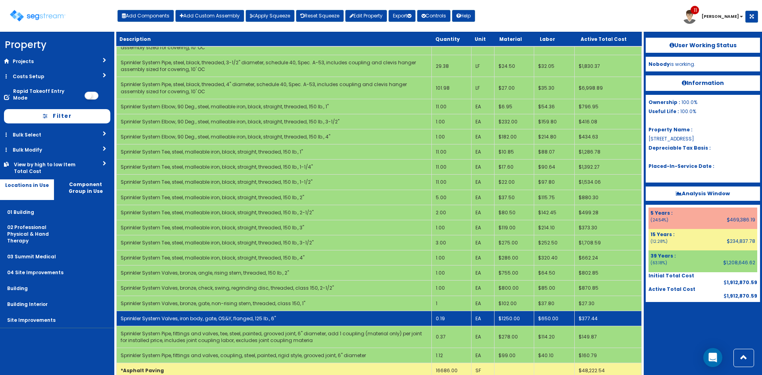
click at [448, 315] on td "0.19" at bounding box center [452, 318] width 40 height 15
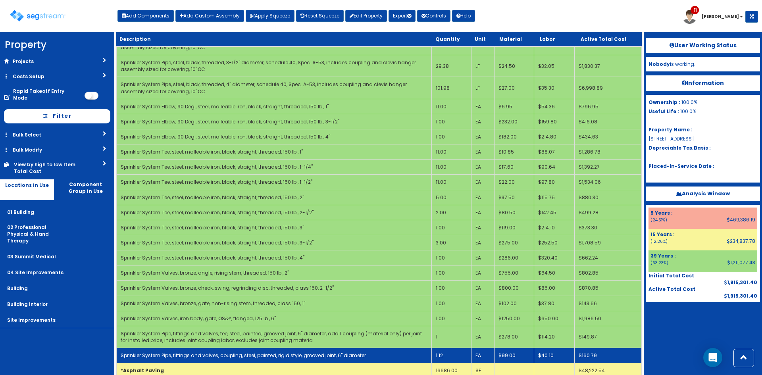
click at [448, 356] on td "1.12" at bounding box center [452, 355] width 40 height 15
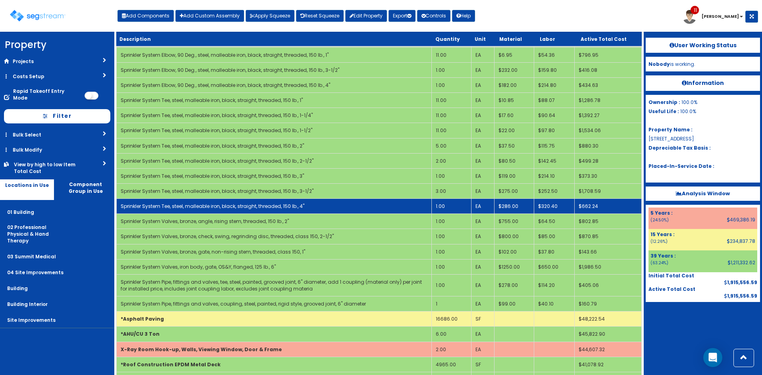
click at [331, 205] on td "Sprinkler System Tee, steel, malleable iron, black, straight, threaded, 150 lb.…" at bounding box center [274, 206] width 315 height 15
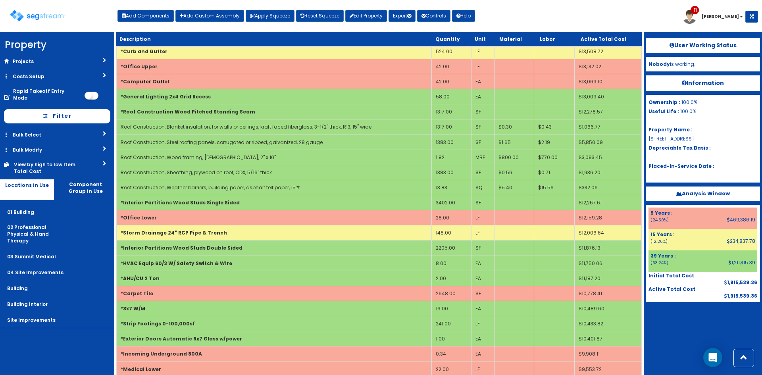
scroll to position [1754, 0]
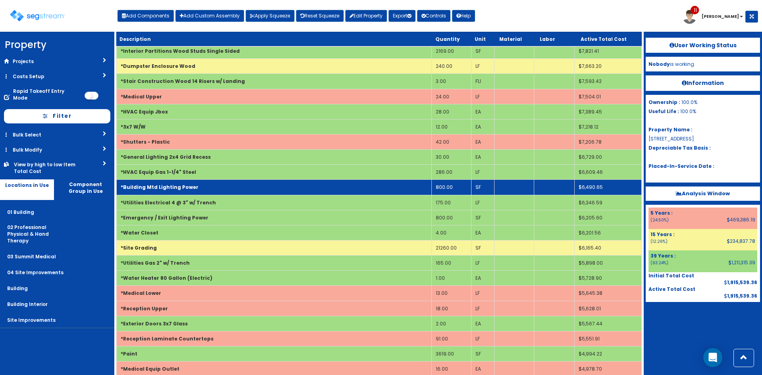
click at [406, 188] on td "*Building Mtd Lighting Power" at bounding box center [274, 187] width 315 height 15
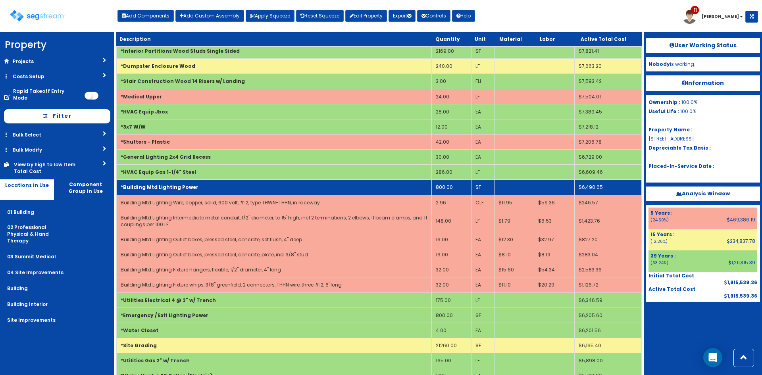
click at [406, 188] on td "*Building Mtd Lighting Power" at bounding box center [274, 187] width 315 height 15
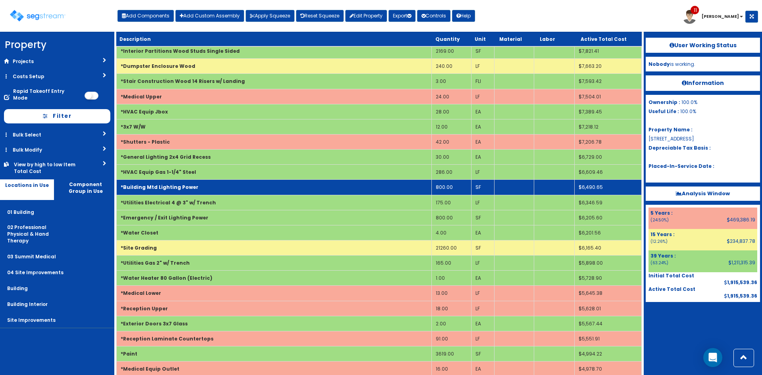
click at [423, 187] on td "*Building Mtd Lighting Power" at bounding box center [274, 187] width 315 height 15
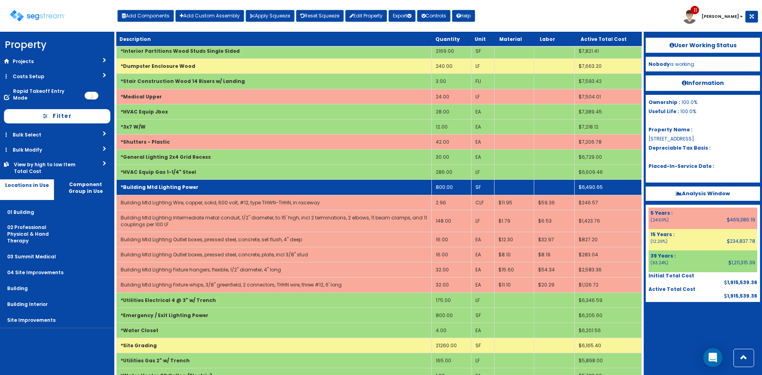
click at [448, 189] on td "800.00" at bounding box center [452, 187] width 40 height 15
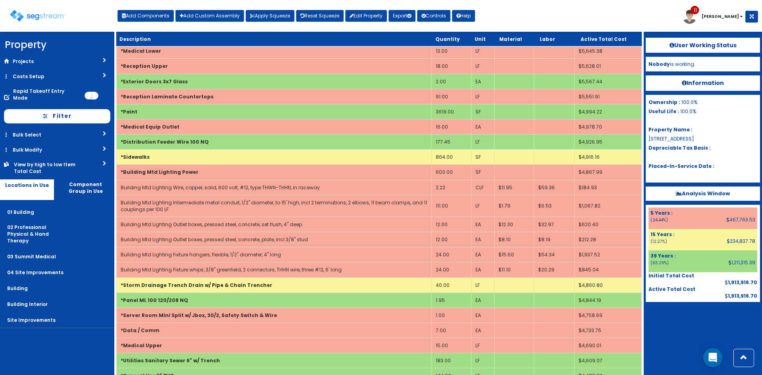
scroll to position [2366, 0]
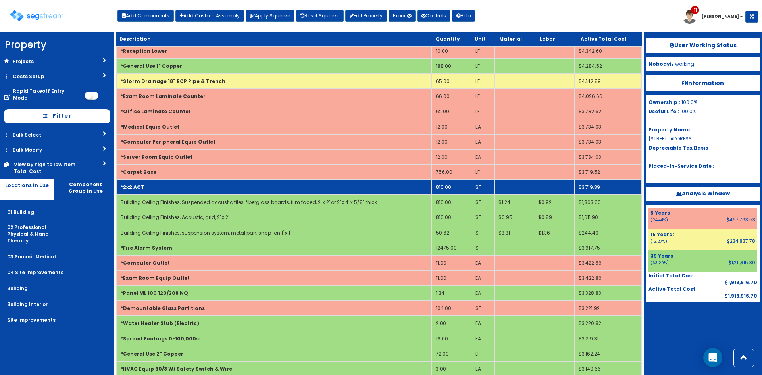
click at [245, 186] on td "*2x2 ACT" at bounding box center [274, 187] width 315 height 15
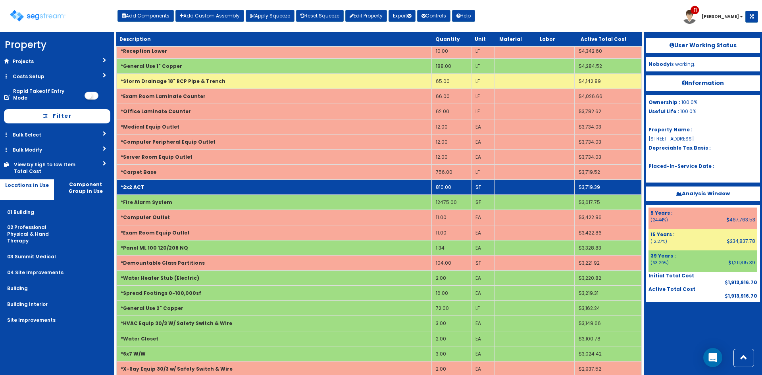
click at [245, 187] on td "*2x2 ACT" at bounding box center [274, 187] width 315 height 15
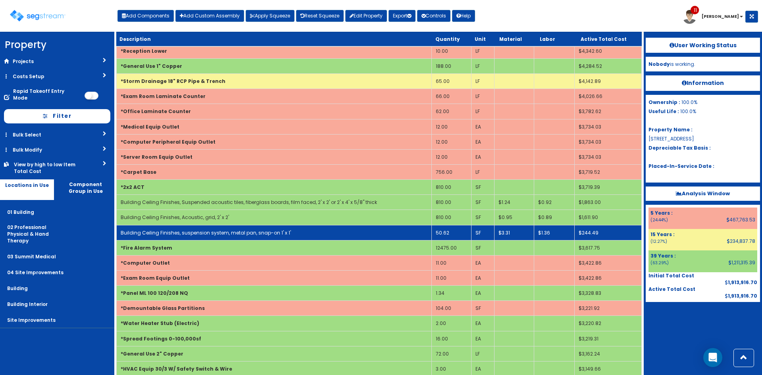
click at [455, 234] on td "50.62" at bounding box center [452, 232] width 40 height 15
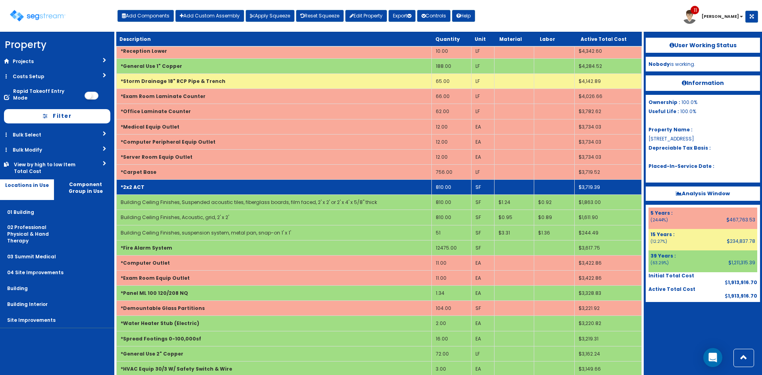
click at [293, 186] on td "*2x2 ACT" at bounding box center [274, 187] width 315 height 15
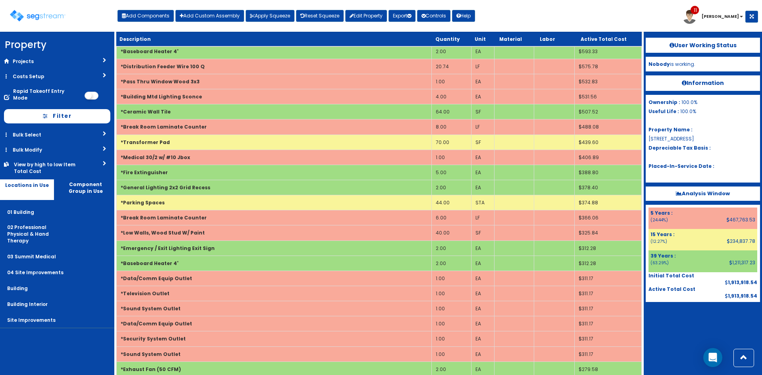
scroll to position [770, 0]
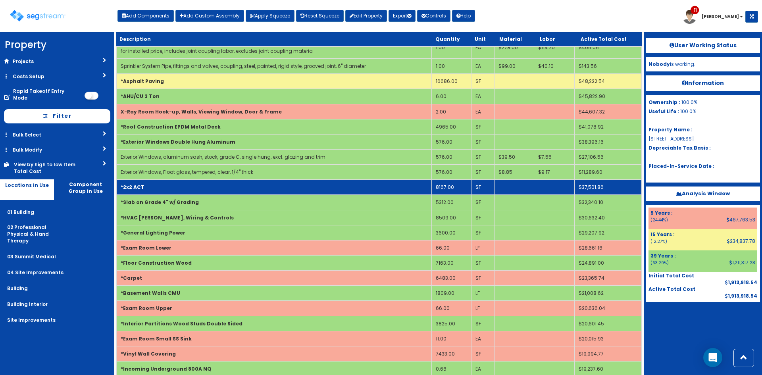
click at [293, 188] on td "*2x2 ACT" at bounding box center [274, 187] width 315 height 15
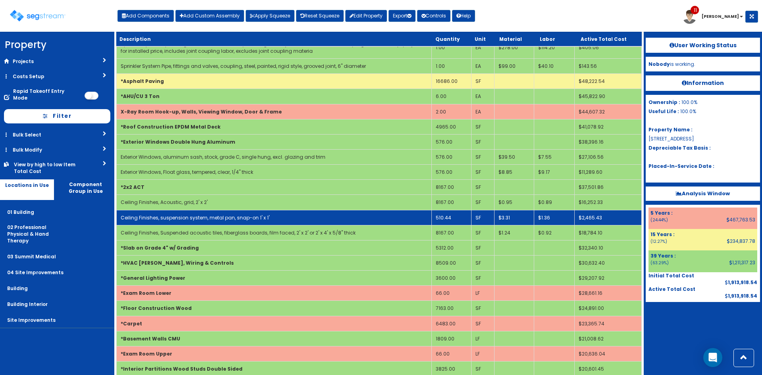
click at [454, 219] on td "510.44" at bounding box center [452, 217] width 40 height 15
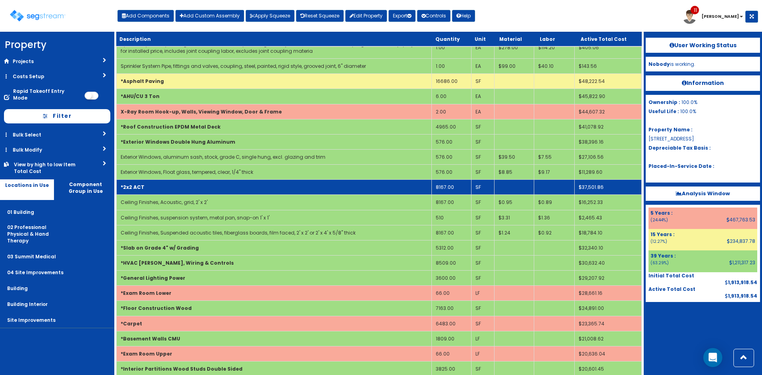
click at [157, 182] on td "*2x2 ACT" at bounding box center [274, 187] width 315 height 15
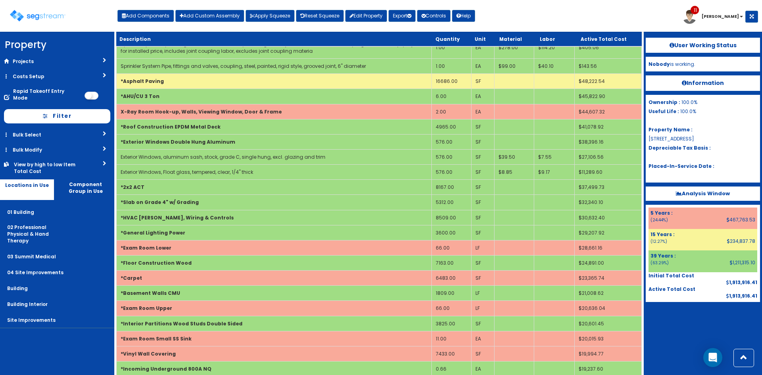
scroll to position [982, 0]
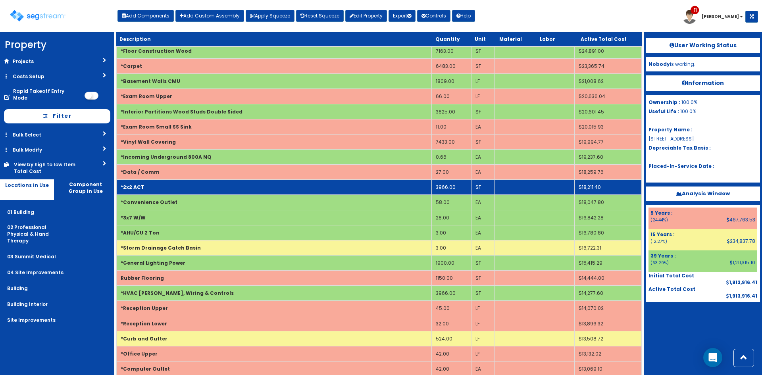
click at [211, 185] on td "*2x2 ACT" at bounding box center [274, 187] width 315 height 15
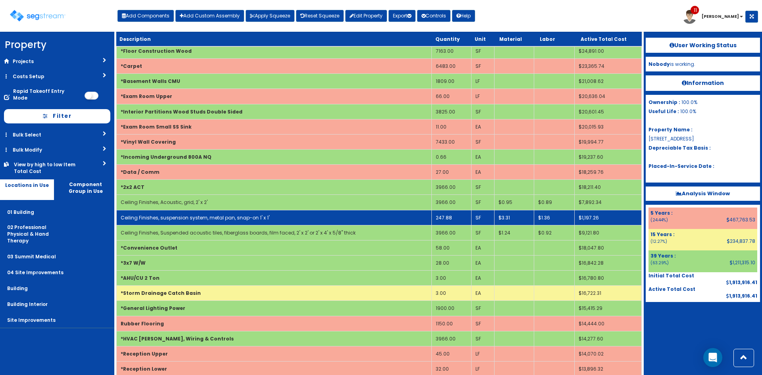
click at [452, 217] on td "247.88" at bounding box center [452, 217] width 40 height 15
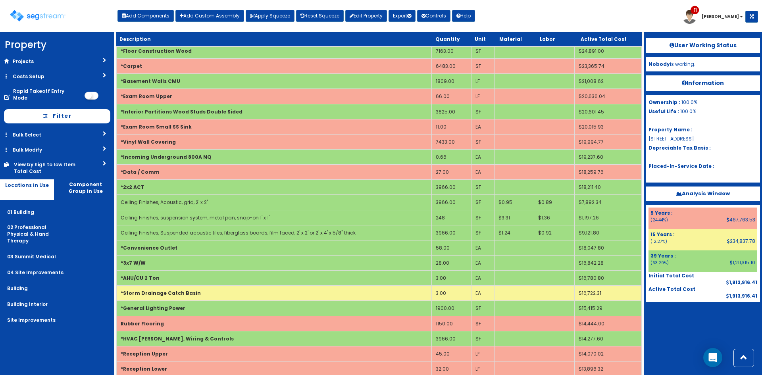
scroll to position [2396, 0]
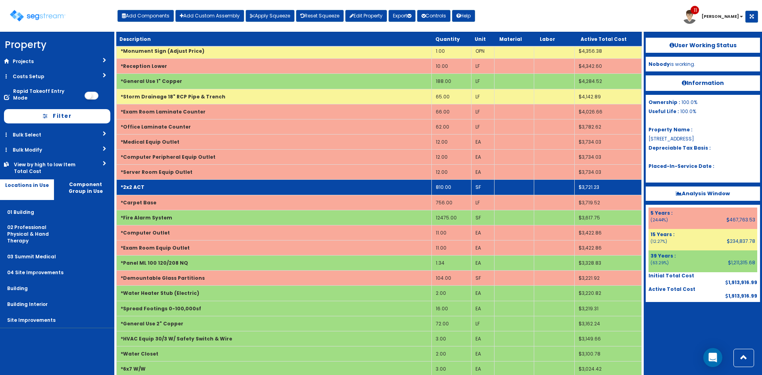
click at [359, 189] on td "*2x2 ACT" at bounding box center [274, 187] width 315 height 15
